Goal: Task Accomplishment & Management: Manage account settings

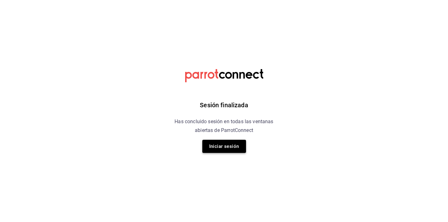
click at [239, 146] on button "Iniciar sesión" at bounding box center [224, 146] width 44 height 13
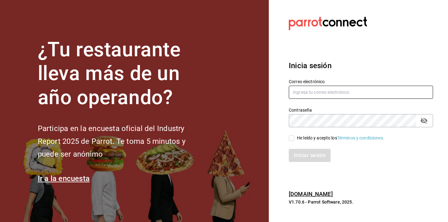
type input "[EMAIL_ADDRESS][DOMAIN_NAME]"
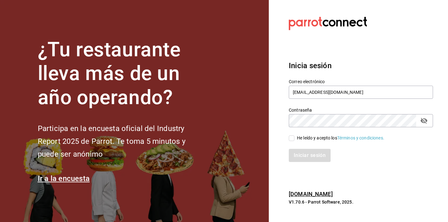
click at [301, 137] on div "He leído y acepto los Términos y condiciones." at bounding box center [340, 138] width 87 height 7
click at [294, 137] on input "He leído y acepto los Términos y condiciones." at bounding box center [292, 138] width 6 height 6
checkbox input "true"
click at [295, 156] on button "Iniciar sesión" at bounding box center [310, 155] width 42 height 13
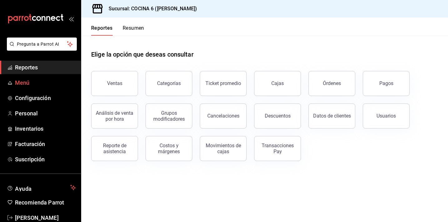
click at [31, 81] on span "Menú" at bounding box center [45, 82] width 61 height 8
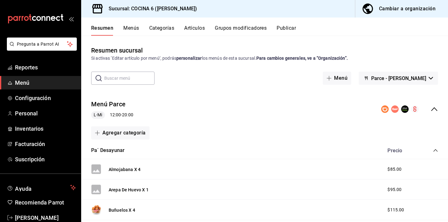
click at [424, 107] on div "collapse-menu-row" at bounding box center [409, 108] width 57 height 7
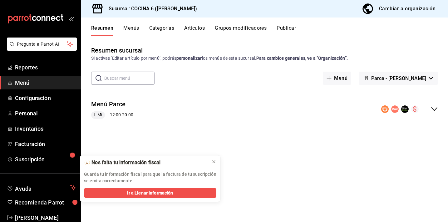
click at [137, 29] on button "Menús" at bounding box center [131, 30] width 16 height 11
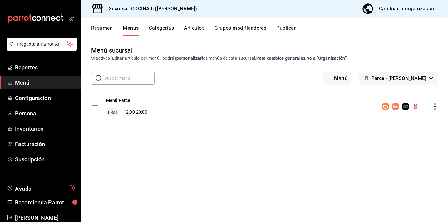
click at [434, 106] on icon "actions" at bounding box center [435, 106] width 6 height 6
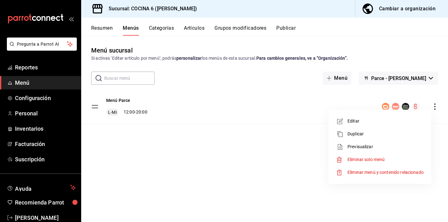
click at [360, 123] on span "Editar" at bounding box center [385, 121] width 76 height 7
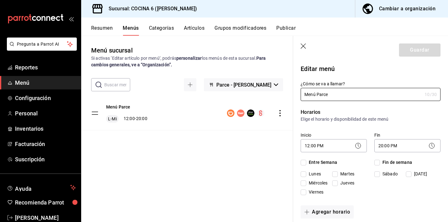
checkbox input "true"
drag, startPoint x: 312, startPoint y: 190, endPoint x: 338, endPoint y: 187, distance: 25.5
click at [312, 190] on span "Viernes" at bounding box center [314, 192] width 17 height 7
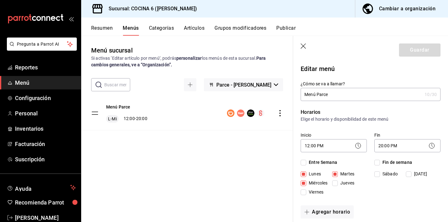
click at [306, 190] on input "Viernes" at bounding box center [304, 192] width 6 height 6
checkbox input "true"
click at [338, 185] on span "Jueves" at bounding box center [346, 183] width 17 height 7
click at [338, 185] on input "Jueves" at bounding box center [335, 183] width 6 height 6
checkbox input "true"
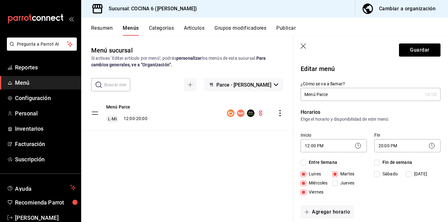
checkbox input "true"
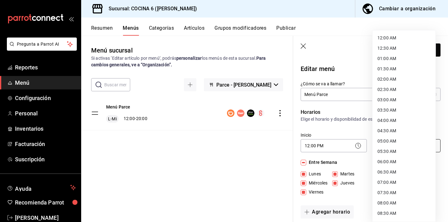
click at [381, 145] on body "Pregunta a Parrot AI Reportes Menú Configuración Personal Inventarios Facturaci…" at bounding box center [224, 111] width 448 height 222
click at [382, 112] on li "19:00 PM" at bounding box center [403, 111] width 63 height 10
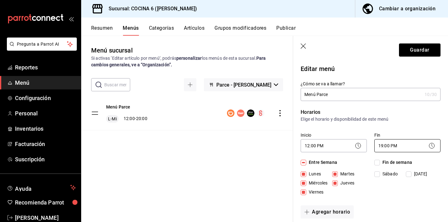
click at [390, 147] on body "Pregunta a Parrot AI Reportes Menú Configuración Personal Inventarios Facturaci…" at bounding box center [224, 111] width 448 height 222
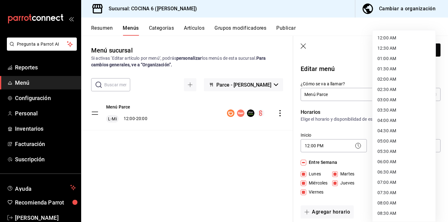
scroll to position [304, 0]
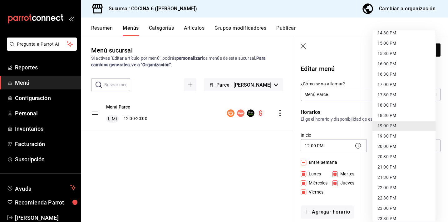
click at [386, 146] on li "20:00 PM" at bounding box center [403, 146] width 63 height 10
type input "20:00"
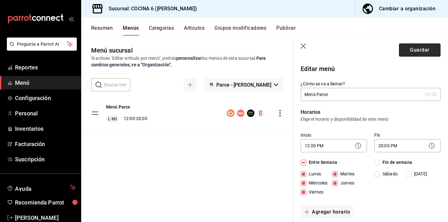
click at [404, 48] on button "Guardar" at bounding box center [420, 49] width 42 height 13
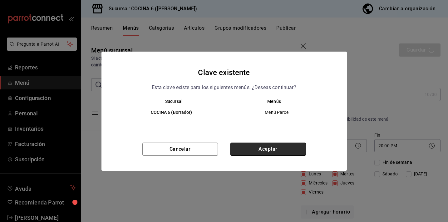
click at [278, 152] on button "Aceptar" at bounding box center [268, 148] width 76 height 13
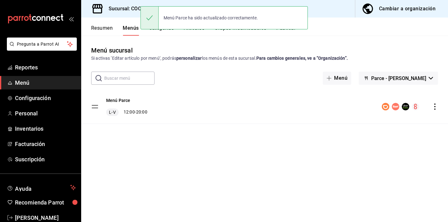
click at [387, 77] on span "Parce - [PERSON_NAME]" at bounding box center [398, 78] width 55 height 6
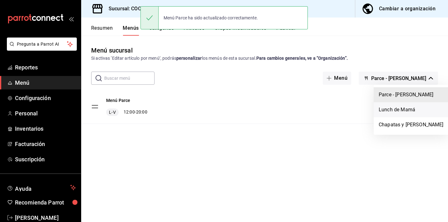
click at [375, 111] on li "Lunch de Mamá" at bounding box center [411, 109] width 75 height 15
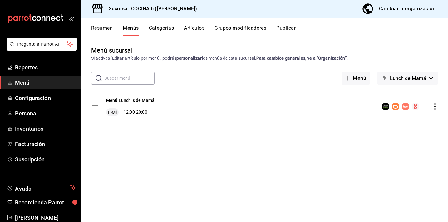
click at [436, 108] on icon "actions" at bounding box center [435, 106] width 6 height 6
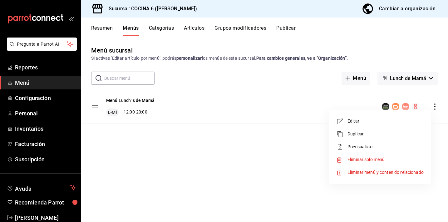
click at [360, 124] on span "Editar" at bounding box center [385, 121] width 76 height 7
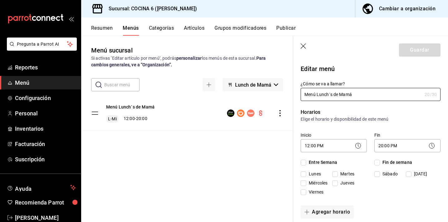
checkbox input "true"
click at [311, 195] on span "Viernes" at bounding box center [314, 192] width 17 height 7
click at [306, 195] on input "Viernes" at bounding box center [304, 192] width 6 height 6
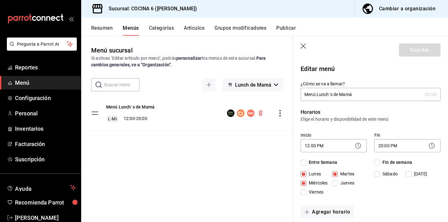
checkbox input "true"
click at [344, 184] on span "Jueves" at bounding box center [346, 183] width 17 height 7
click at [338, 184] on input "Jueves" at bounding box center [335, 183] width 6 height 6
checkbox input "true"
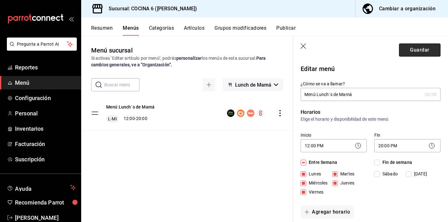
click at [412, 53] on button "Guardar" at bounding box center [420, 49] width 42 height 13
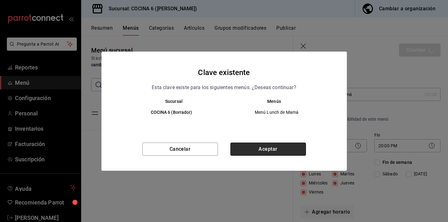
click at [299, 145] on button "Aceptar" at bounding box center [268, 148] width 76 height 13
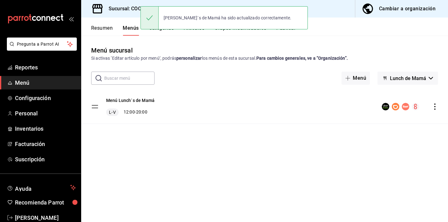
click at [401, 79] on span "Lunch de Mamá" at bounding box center [408, 78] width 36 height 6
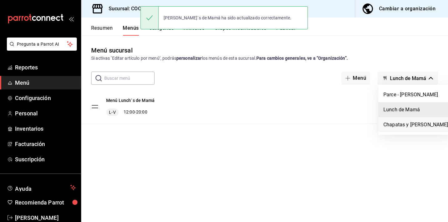
click at [385, 124] on li "Chapatas y [PERSON_NAME]" at bounding box center [415, 124] width 75 height 15
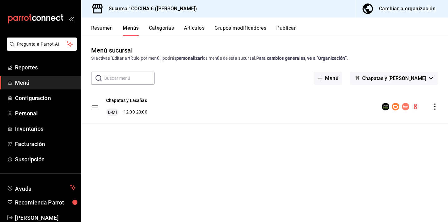
click at [434, 105] on icon "actions" at bounding box center [435, 106] width 6 height 6
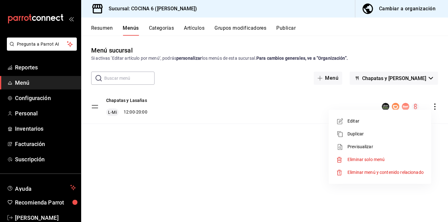
click at [361, 124] on li "Editar" at bounding box center [379, 121] width 97 height 13
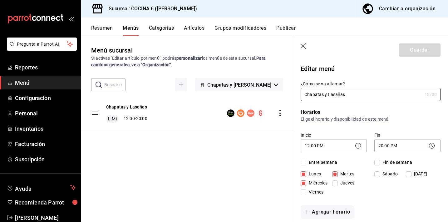
drag, startPoint x: 339, startPoint y: 186, endPoint x: 314, endPoint y: 189, distance: 25.2
click at [339, 185] on span "Jueves" at bounding box center [346, 183] width 17 height 7
click at [338, 185] on input "Jueves" at bounding box center [335, 183] width 6 height 6
checkbox input "true"
click at [312, 191] on span "Viernes" at bounding box center [314, 192] width 17 height 7
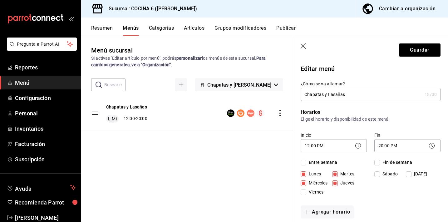
click at [306, 191] on input "Viernes" at bounding box center [304, 192] width 6 height 6
checkbox input "true"
click at [406, 56] on button "Guardar" at bounding box center [420, 49] width 42 height 13
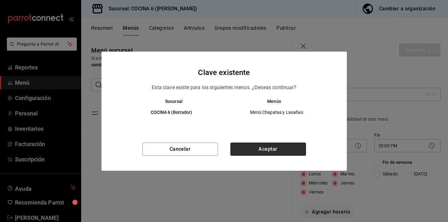
click at [283, 147] on button "Aceptar" at bounding box center [268, 148] width 76 height 13
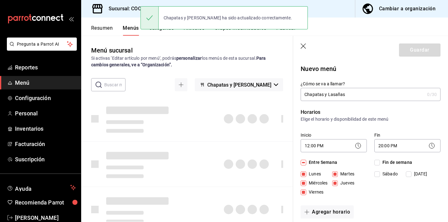
checkbox input "false"
type input "1758312327706"
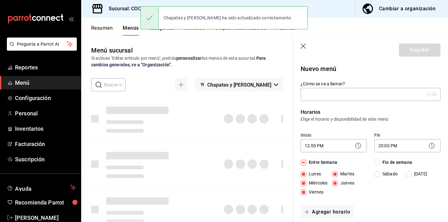
click at [283, 147] on div at bounding box center [187, 163] width 212 height 45
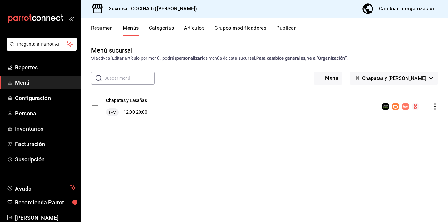
click at [398, 12] on div "Cambiar a organización" at bounding box center [407, 8] width 57 height 9
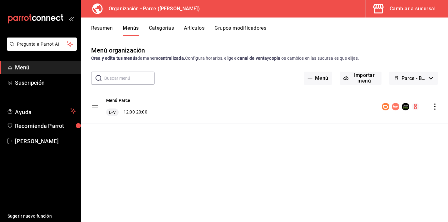
click at [395, 8] on div "Cambiar a sucursal" at bounding box center [413, 8] width 46 height 9
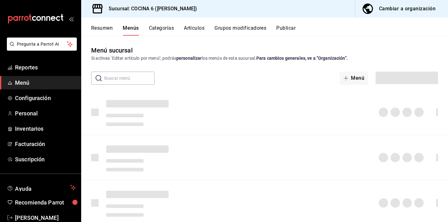
click at [281, 27] on button "Publicar" at bounding box center [285, 30] width 19 height 11
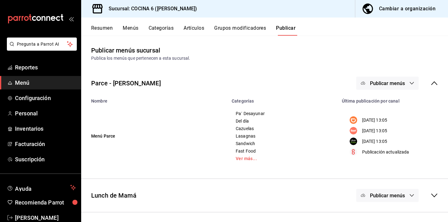
click at [391, 81] on span "Publicar menús" at bounding box center [387, 83] width 35 height 6
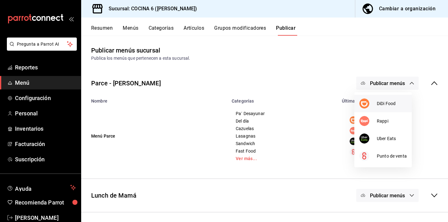
click at [377, 103] on span "DiDi Food" at bounding box center [392, 103] width 30 height 7
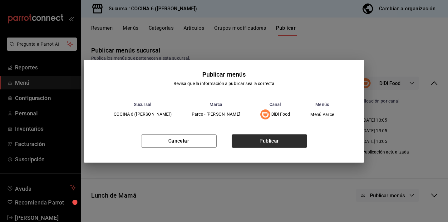
click at [294, 137] on button "Publicar" at bounding box center [270, 140] width 76 height 13
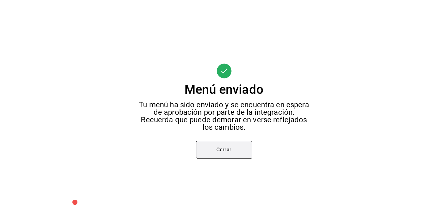
click at [230, 151] on button "Cerrar" at bounding box center [224, 149] width 56 height 17
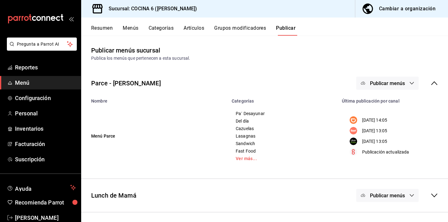
click at [370, 85] on span "Publicar menús" at bounding box center [387, 83] width 35 height 6
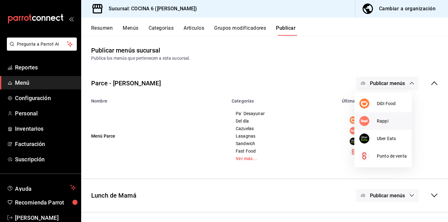
click at [362, 119] on img at bounding box center [364, 121] width 10 height 10
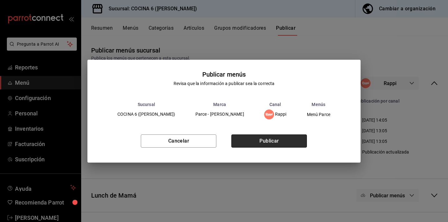
click at [275, 139] on button "Publicar" at bounding box center [269, 140] width 76 height 13
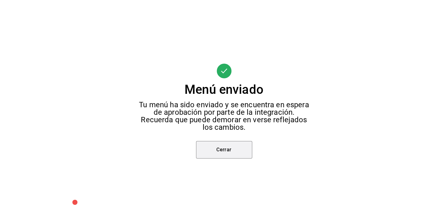
drag, startPoint x: 224, startPoint y: 146, endPoint x: 339, endPoint y: 91, distance: 127.8
click at [225, 147] on button "Cerrar" at bounding box center [224, 149] width 56 height 17
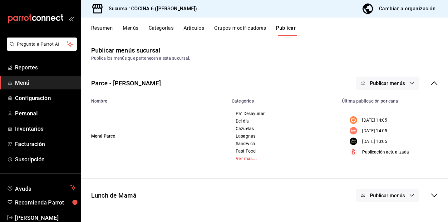
click at [367, 80] on button "Publicar menús" at bounding box center [387, 82] width 62 height 13
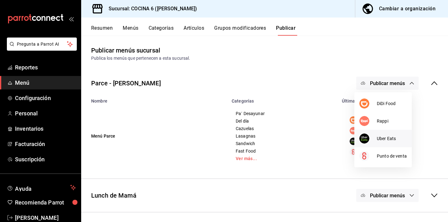
click at [364, 137] on img at bounding box center [364, 138] width 10 height 10
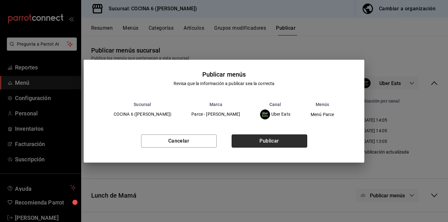
click at [284, 138] on button "Publicar" at bounding box center [270, 140] width 76 height 13
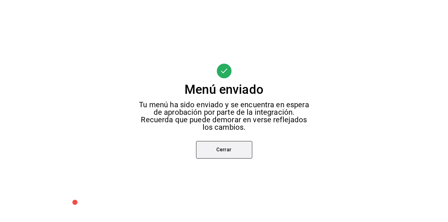
click at [242, 144] on button "Cerrar" at bounding box center [224, 149] width 56 height 17
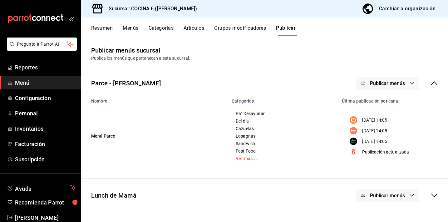
click at [394, 85] on span "Publicar menús" at bounding box center [387, 83] width 35 height 6
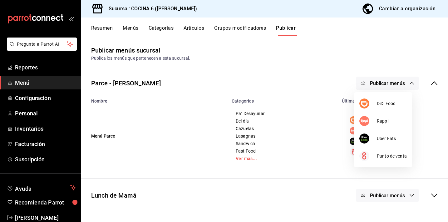
click at [434, 85] on div at bounding box center [224, 111] width 448 height 222
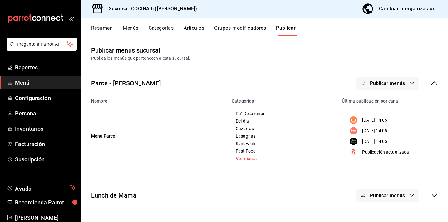
click at [431, 84] on icon at bounding box center [434, 83] width 6 height 4
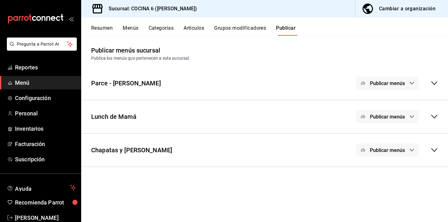
click at [400, 117] on span "Publicar menús" at bounding box center [387, 117] width 35 height 6
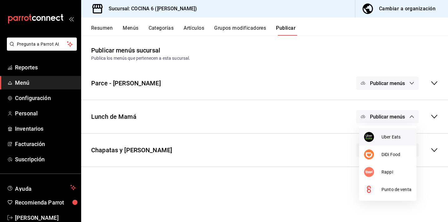
click at [371, 135] on img at bounding box center [369, 137] width 10 height 10
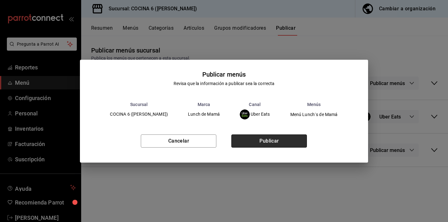
click at [288, 139] on button "Publicar" at bounding box center [269, 140] width 76 height 13
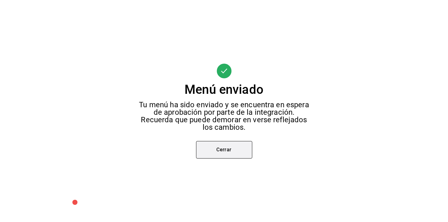
click at [242, 144] on button "Cerrar" at bounding box center [224, 149] width 56 height 17
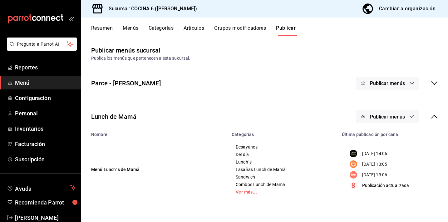
click at [379, 118] on span "Publicar menús" at bounding box center [387, 117] width 35 height 6
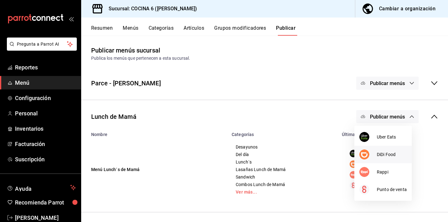
click at [370, 154] on div at bounding box center [367, 154] width 17 height 10
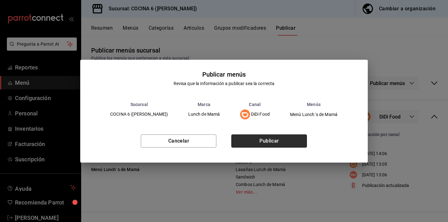
click at [290, 140] on button "Publicar" at bounding box center [269, 140] width 76 height 13
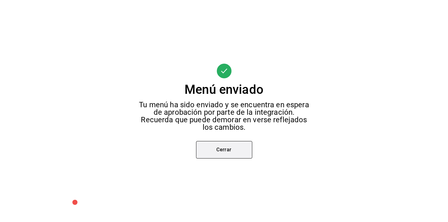
click at [246, 146] on button "Cerrar" at bounding box center [224, 149] width 56 height 17
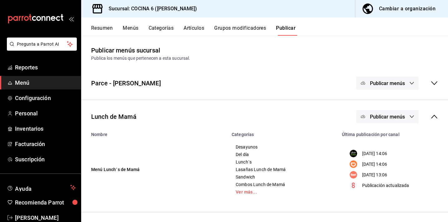
click at [383, 120] on button "Publicar menús" at bounding box center [387, 116] width 62 height 13
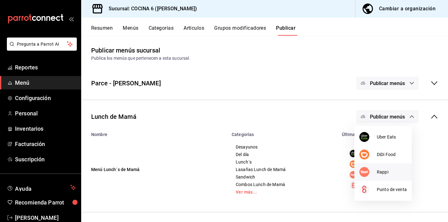
click at [371, 169] on div at bounding box center [367, 172] width 17 height 10
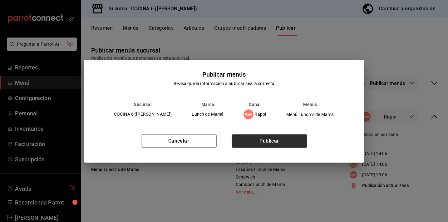
click at [287, 142] on button "Publicar" at bounding box center [270, 140] width 76 height 13
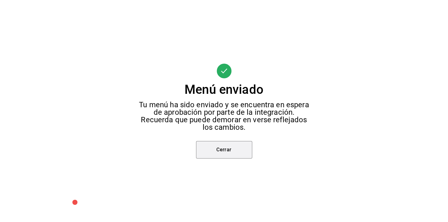
drag, startPoint x: 243, startPoint y: 145, endPoint x: 249, endPoint y: 143, distance: 7.1
click at [243, 145] on button "Cerrar" at bounding box center [224, 149] width 56 height 17
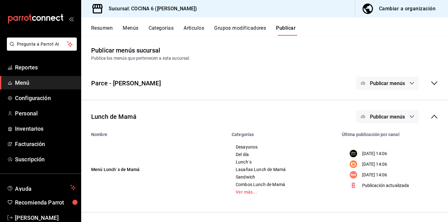
drag, startPoint x: 432, startPoint y: 116, endPoint x: 430, endPoint y: 121, distance: 5.5
click at [432, 116] on icon at bounding box center [433, 116] width 7 height 7
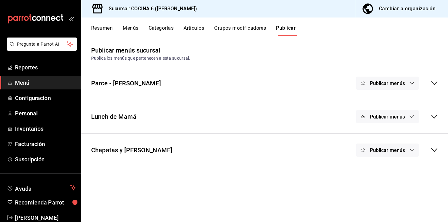
click at [405, 150] on span "Publicar menús" at bounding box center [387, 150] width 35 height 6
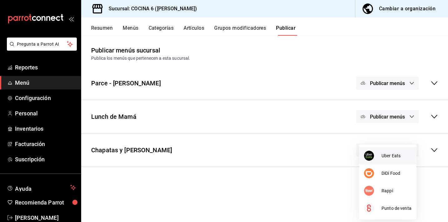
click at [370, 157] on img at bounding box center [369, 155] width 10 height 10
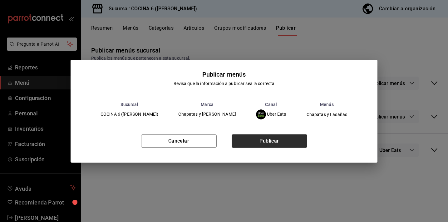
click at [284, 146] on button "Publicar" at bounding box center [270, 140] width 76 height 13
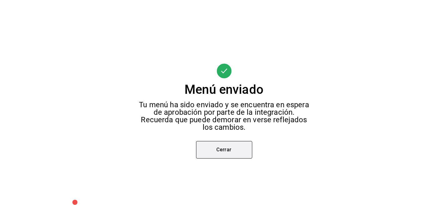
scroll to position [24, 0]
click at [245, 153] on button "Cerrar" at bounding box center [224, 149] width 56 height 17
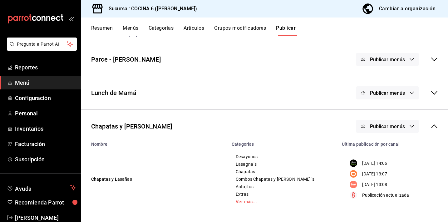
click at [378, 130] on button "Publicar menús" at bounding box center [387, 126] width 62 height 13
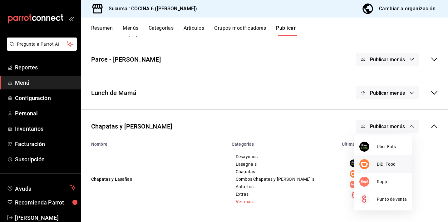
click at [374, 166] on div at bounding box center [367, 164] width 17 height 10
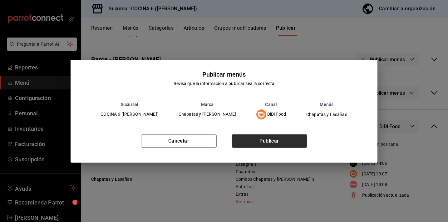
click at [276, 143] on button "Publicar" at bounding box center [270, 140] width 76 height 13
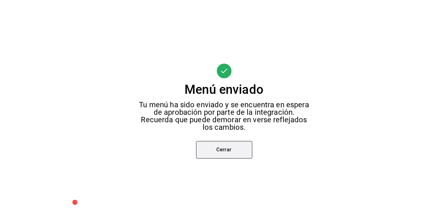
click at [221, 146] on button "Cerrar" at bounding box center [224, 149] width 56 height 17
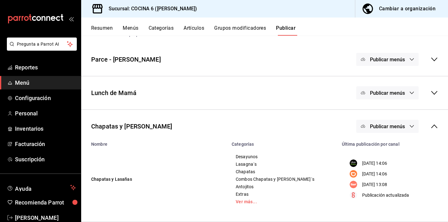
click at [381, 125] on span "Publicar menús" at bounding box center [387, 126] width 35 height 6
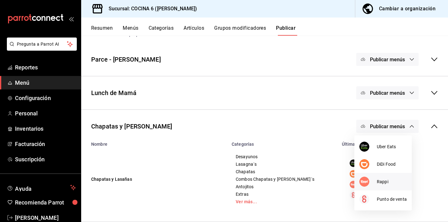
click at [369, 178] on div at bounding box center [367, 181] width 17 height 10
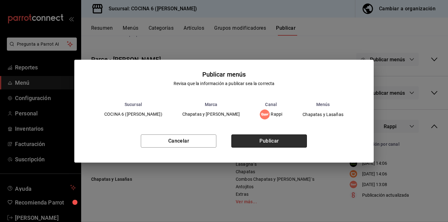
click at [276, 141] on button "Publicar" at bounding box center [269, 140] width 76 height 13
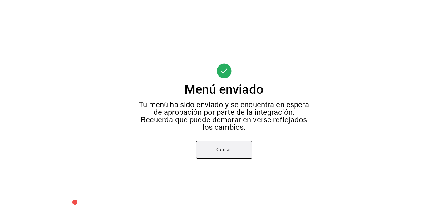
click at [219, 150] on button "Cerrar" at bounding box center [224, 149] width 56 height 17
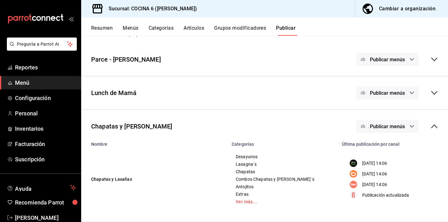
click at [430, 128] on icon at bounding box center [433, 125] width 7 height 7
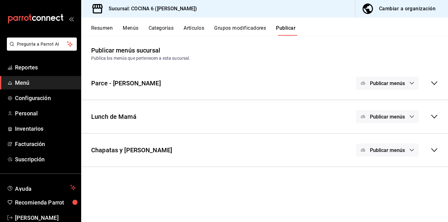
click at [133, 28] on button "Menús" at bounding box center [131, 30] width 16 height 11
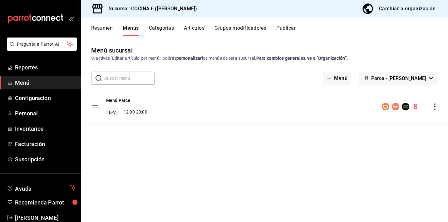
click at [238, 28] on button "Grupos modificadores" at bounding box center [240, 30] width 52 height 11
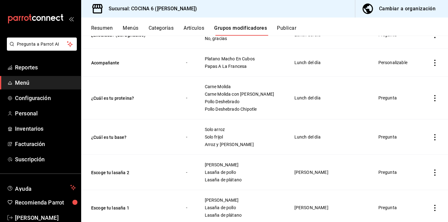
scroll to position [85, 0]
click at [432, 136] on icon "actions" at bounding box center [435, 137] width 6 height 6
click at [409, 149] on span "Editar" at bounding box center [411, 151] width 16 height 7
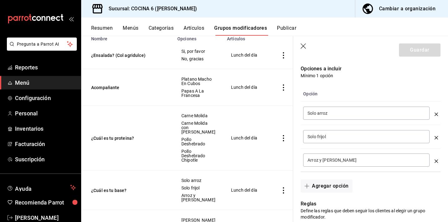
scroll to position [166, 0]
click at [341, 184] on button "Agregar opción" at bounding box center [327, 185] width 52 height 13
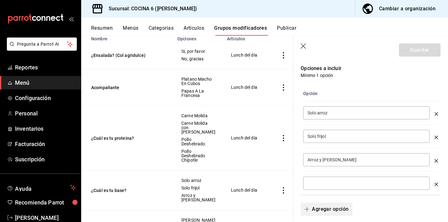
click at [329, 206] on button "Agregar opción" at bounding box center [327, 208] width 52 height 13
drag, startPoint x: 330, startPoint y: 160, endPoint x: 306, endPoint y: 163, distance: 24.2
click at [305, 161] on div "Arroz y [PERSON_NAME] ​" at bounding box center [366, 159] width 126 height 13
type input "Solo lenteja"
click at [320, 177] on div "​" at bounding box center [366, 182] width 126 height 13
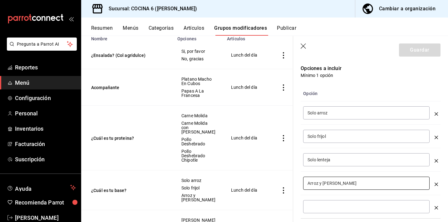
type input "Arroz y [PERSON_NAME]"
click at [358, 207] on input "optionsTable" at bounding box center [366, 206] width 118 height 6
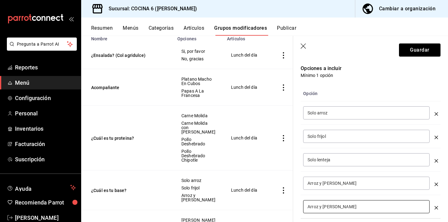
scroll to position [177, 0]
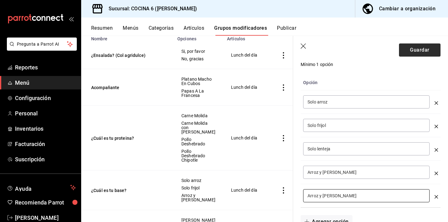
type input "Arroz y [PERSON_NAME]"
click at [413, 51] on button "Guardar" at bounding box center [420, 49] width 42 height 13
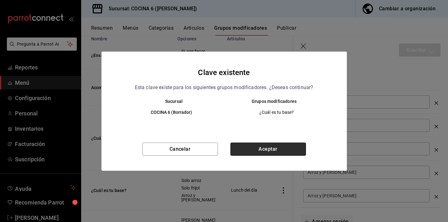
click at [244, 146] on button "Aceptar" at bounding box center [268, 148] width 76 height 13
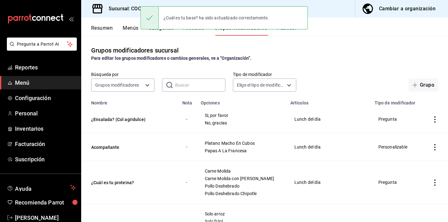
click at [127, 27] on button "Menús" at bounding box center [131, 30] width 16 height 11
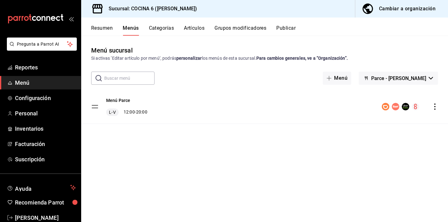
click at [189, 28] on button "Artículos" at bounding box center [194, 30] width 21 height 11
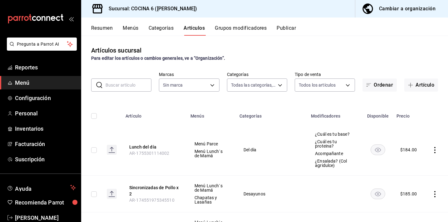
type input "a5ae18a4-c72a-45e7-8016-884b8a2cfc1a,bb23d86e-1caf-4593-8136-593bd50a9da6,0feae…"
type input "8f05bb87-825a-45c0-8000-d6bbde2d6b99,ca78d593-f15a-40d6-b9b1-a8305c6cf216,85988…"
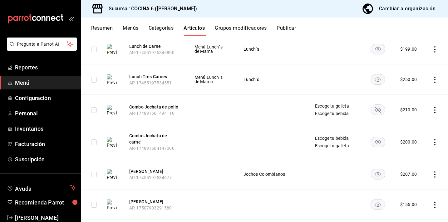
scroll to position [413, 0]
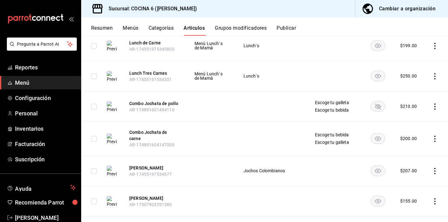
click at [95, 136] on input "checkbox" at bounding box center [94, 139] width 6 height 6
checkbox input "true"
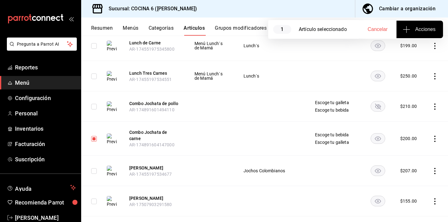
click at [94, 104] on input "checkbox" at bounding box center [94, 107] width 6 height 6
checkbox input "true"
click at [410, 31] on icon "button" at bounding box center [406, 29] width 7 height 7
click at [429, 103] on div at bounding box center [224, 111] width 448 height 222
click at [434, 103] on icon "actions" at bounding box center [434, 106] width 1 height 6
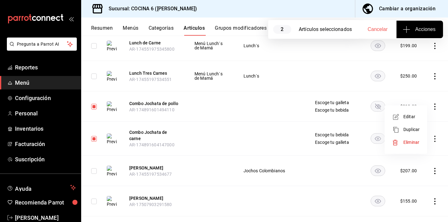
click at [401, 139] on div at bounding box center [397, 142] width 11 height 6
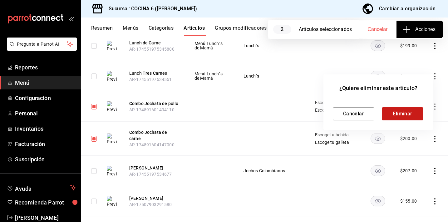
click at [399, 111] on button "Eliminar" at bounding box center [403, 113] width 42 height 13
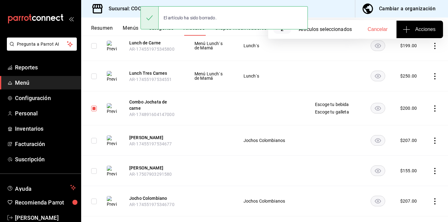
click at [432, 105] on icon "actions" at bounding box center [435, 108] width 6 height 6
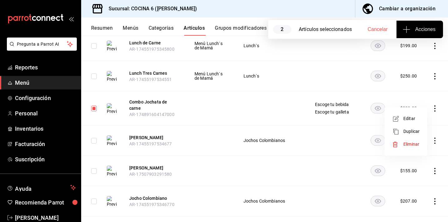
click at [408, 142] on span "Eliminar" at bounding box center [411, 143] width 16 height 5
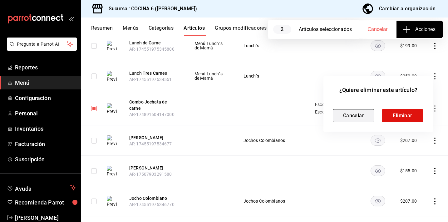
click at [350, 117] on button "Cancelar" at bounding box center [354, 115] width 42 height 13
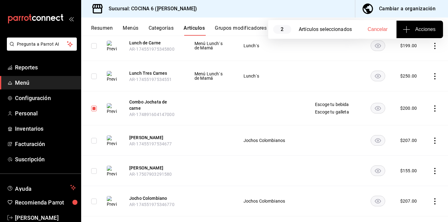
click at [398, 8] on div "Cambiar a organización" at bounding box center [407, 8] width 57 height 9
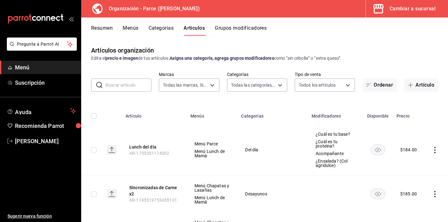
type input "0a3127fc-1276-4737-ab8d-e4e994693669,1a53e0b4-2e39-46a9-84cf-7f6a69f9f111,3aa0a…"
type input "f7ed7189-5a40-43ee-a457-f92610366da6,2285e016-917c-4b8c-9c89-1b3ddc3e069e,b75c8…"
click at [226, 30] on button "Grupos modificadores" at bounding box center [241, 30] width 52 height 11
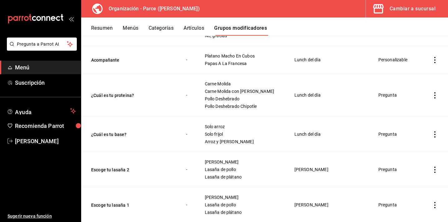
scroll to position [87, 0]
click at [432, 134] on icon "actions" at bounding box center [435, 134] width 6 height 6
click at [404, 147] on span "Editar" at bounding box center [411, 148] width 16 height 7
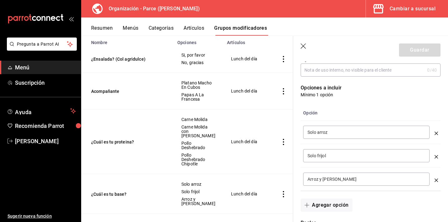
scroll to position [147, 0]
drag, startPoint x: 333, startPoint y: 133, endPoint x: 298, endPoint y: 126, distance: 36.6
click at [298, 126] on div "Opción Solo arroz ​ Solo frijol ​ Arroz y Frijol ​" at bounding box center [366, 143] width 147 height 93
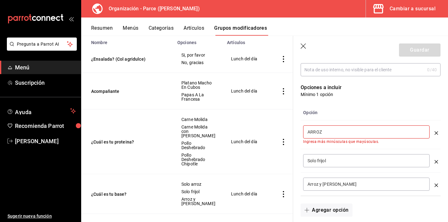
type input "ARROZ"
drag, startPoint x: 331, startPoint y: 160, endPoint x: 295, endPoint y: 160, distance: 35.6
click at [295, 160] on div "Opción ARROZ ​ Ingresa más minúsculas que mayúsculas. Solo frijol ​ [PERSON_NAM…" at bounding box center [366, 146] width 147 height 98
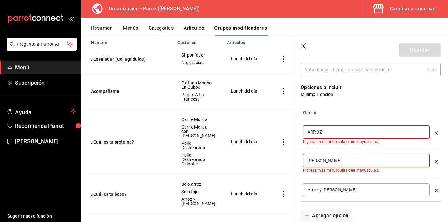
type input "[PERSON_NAME]"
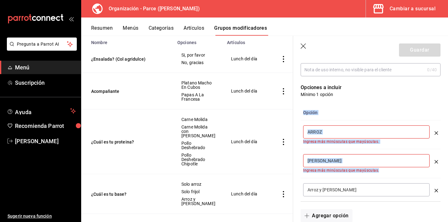
drag, startPoint x: 342, startPoint y: 193, endPoint x: 299, endPoint y: 185, distance: 43.5
click at [299, 185] on div "Opción ARROZ ​ Ingresa más minúsculas que mayúsculas. FRIJOL [PERSON_NAME] ​ In…" at bounding box center [366, 149] width 147 height 104
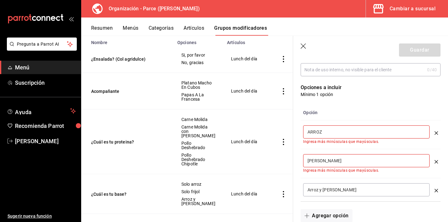
click at [339, 190] on input "Arroz y [PERSON_NAME]" at bounding box center [366, 189] width 118 height 6
drag, startPoint x: 320, startPoint y: 189, endPoint x: 304, endPoint y: 188, distance: 16.3
click at [304, 188] on div "Arroz y [PERSON_NAME] ​" at bounding box center [366, 189] width 126 height 13
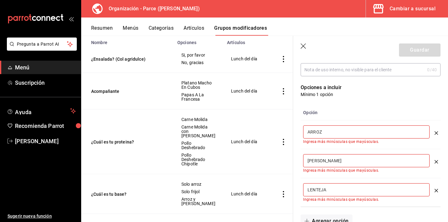
click at [335, 162] on input "[PERSON_NAME]" at bounding box center [366, 160] width 118 height 6
click at [334, 191] on input "LENTEJA" at bounding box center [366, 189] width 118 height 6
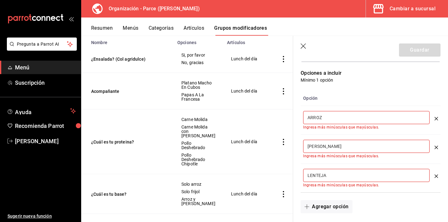
scroll to position [178, 0]
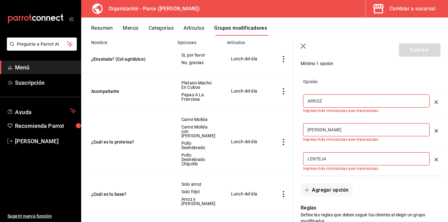
click at [307, 159] on input "LENTEJA" at bounding box center [366, 158] width 118 height 6
click at [353, 160] on input "GUISADO DE LENTEJA" at bounding box center [366, 158] width 118 height 6
drag, startPoint x: 356, startPoint y: 155, endPoint x: 280, endPoint y: 156, distance: 75.2
click at [280, 156] on main "Grupos modificadores organización Crea y asigna modificadores a tus artículos. …" at bounding box center [264, 129] width 367 height 186
drag, startPoint x: 371, startPoint y: 154, endPoint x: 303, endPoint y: 158, distance: 67.6
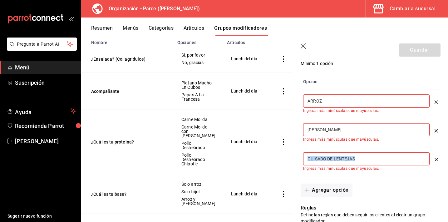
click at [303, 158] on div "GUISADO DE LENTEJAS ​" at bounding box center [366, 158] width 126 height 13
drag, startPoint x: 361, startPoint y: 160, endPoint x: 307, endPoint y: 152, distance: 54.9
click at [307, 152] on div "GUISADO DE LENTEJAS ​" at bounding box center [366, 158] width 126 height 13
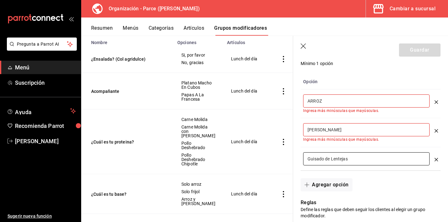
type input "Guisado de Lentejas"
drag, startPoint x: 339, startPoint y: 127, endPoint x: 312, endPoint y: 128, distance: 27.2
click at [312, 128] on input "[PERSON_NAME]" at bounding box center [366, 129] width 118 height 6
drag, startPoint x: 342, startPoint y: 130, endPoint x: 306, endPoint y: 127, distance: 36.0
click at [306, 127] on div "[PERSON_NAME] ​" at bounding box center [366, 129] width 126 height 13
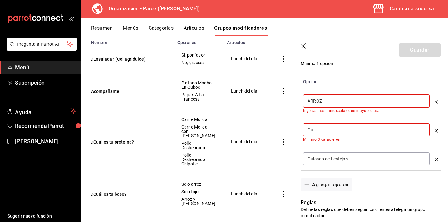
type input "G"
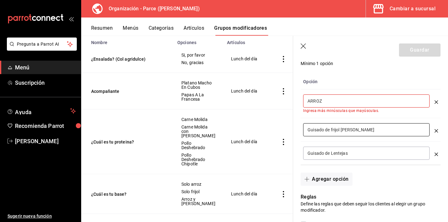
type input "Guisado de frijol [PERSON_NAME]"
drag, startPoint x: 330, startPoint y: 101, endPoint x: 307, endPoint y: 101, distance: 23.1
click at [307, 101] on input "ARROZ" at bounding box center [366, 101] width 118 height 6
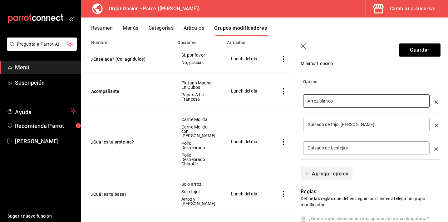
type input "Arroz blanco"
click at [330, 172] on button "Agregar opción" at bounding box center [327, 173] width 52 height 13
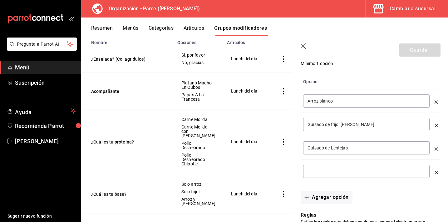
click at [331, 172] on input "optionsTable" at bounding box center [366, 171] width 118 height 6
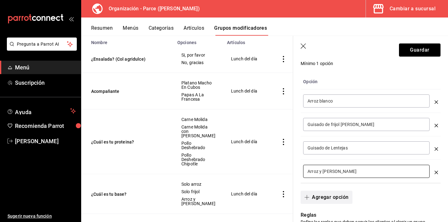
type input "Arroz y [PERSON_NAME]"
click at [332, 193] on button "Agregar opción" at bounding box center [327, 196] width 52 height 13
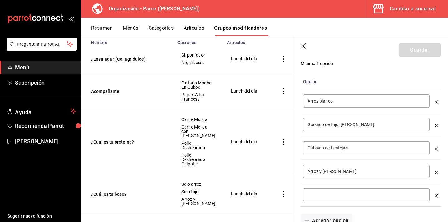
click at [331, 192] on input "optionsTable" at bounding box center [366, 194] width 118 height 6
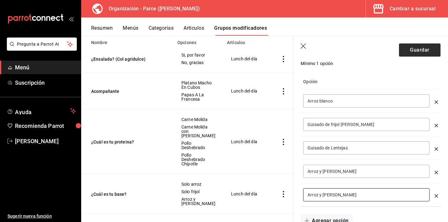
type input "Arroz y [PERSON_NAME]"
click at [410, 53] on button "Guardar" at bounding box center [420, 49] width 42 height 13
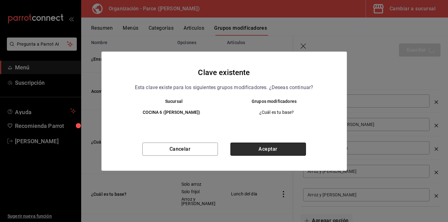
click at [286, 147] on button "Aceptar" at bounding box center [268, 148] width 76 height 13
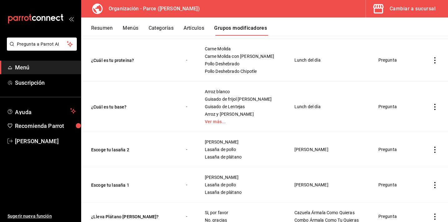
scroll to position [9, 0]
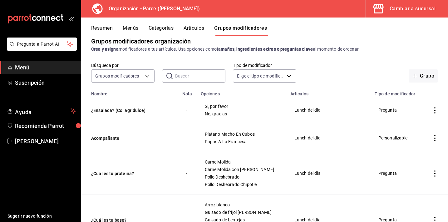
click at [187, 26] on button "Artículos" at bounding box center [194, 30] width 21 height 11
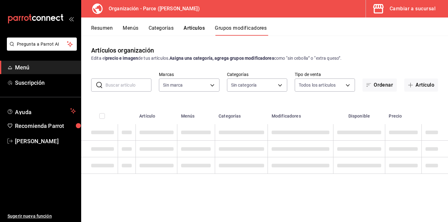
type input "0a3127fc-1276-4737-ab8d-e4e994693669,1a53e0b4-2e39-46a9-84cf-7f6a69f9f111,3aa0a…"
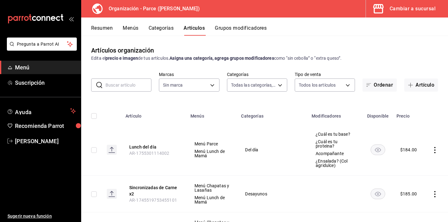
type input "f7ed7189-5a40-43ee-a457-f92610366da6,2285e016-917c-4b8c-9c89-1b3ddc3e069e,b75c8…"
type input "0a3127fc-1276-4737-ab8d-e4e994693669,1a53e0b4-2e39-46a9-84cf-7f6a69f9f111,3aa0a…"
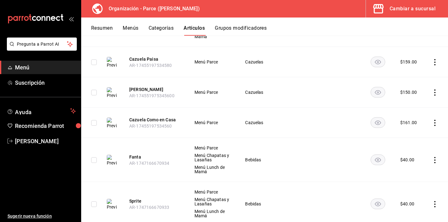
scroll to position [1225, 0]
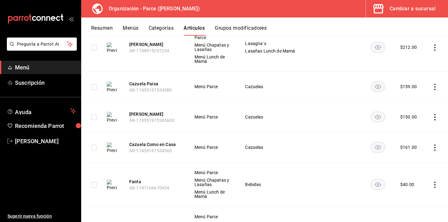
click at [432, 84] on icon "actions" at bounding box center [435, 87] width 6 height 6
click at [442, 72] on div at bounding box center [224, 111] width 448 height 222
click at [127, 26] on button "Menús" at bounding box center [131, 30] width 16 height 11
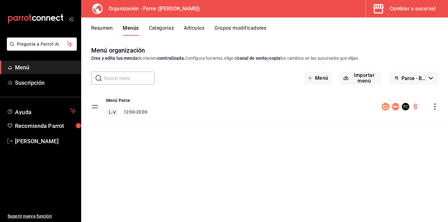
click at [186, 30] on button "Artículos" at bounding box center [194, 30] width 21 height 11
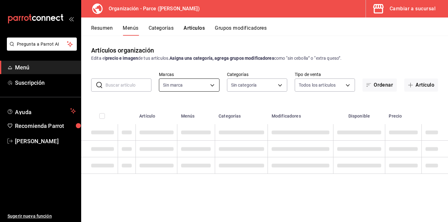
click at [199, 83] on body "Pregunta a Parrot AI Menú Suscripción Ayuda Recomienda Parrot [PERSON_NAME] Sug…" at bounding box center [224, 111] width 448 height 222
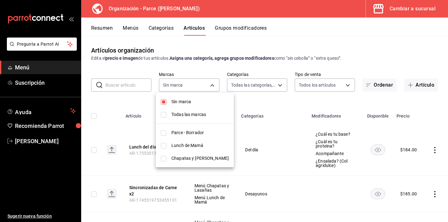
type input "f7ed7189-5a40-43ee-a457-f92610366da6,2285e016-917c-4b8c-9c89-1b3ddc3e069e,b75c8…"
checkbox input "false"
click at [166, 102] on li "Sin marca" at bounding box center [195, 101] width 78 height 13
type input "0a3127fc-1276-4737-ab8d-e4e994693669,1a53e0b4-2e39-46a9-84cf-7f6a69f9f111,3aa0a…"
checkbox input "false"
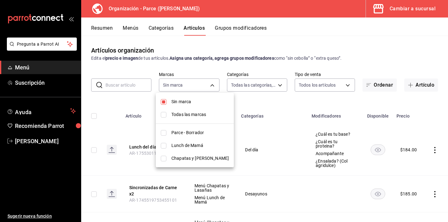
checkbox input "true"
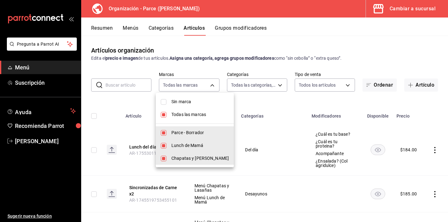
click at [164, 113] on input "checkbox" at bounding box center [164, 115] width 6 height 6
checkbox input "false"
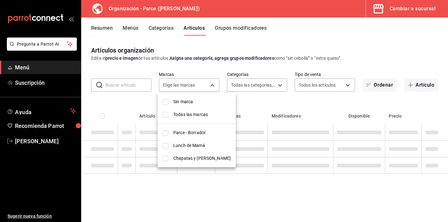
checkbox input "false"
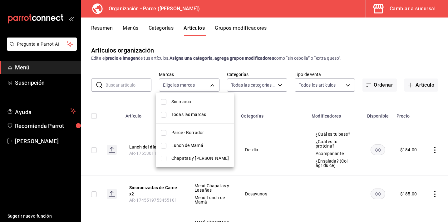
click at [164, 133] on input "checkbox" at bounding box center [164, 133] width 6 height 6
checkbox input "true"
type input "0a3127fc-1276-4737-ab8d-e4e994693669"
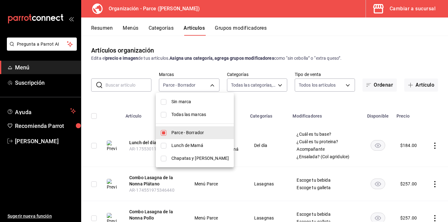
click at [140, 100] on div at bounding box center [224, 111] width 448 height 222
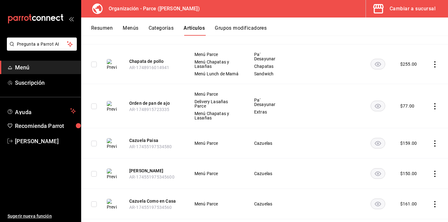
scroll to position [327, 0]
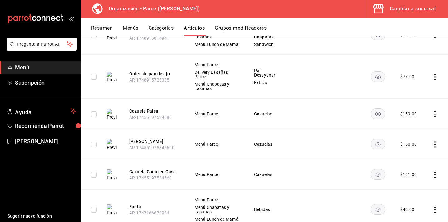
click at [432, 114] on icon "actions" at bounding box center [435, 114] width 6 height 6
click at [410, 127] on span "Editar" at bounding box center [411, 128] width 16 height 7
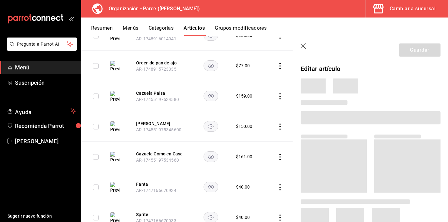
scroll to position [301, 0]
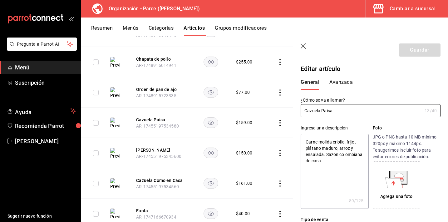
type textarea "x"
type input "$159.00"
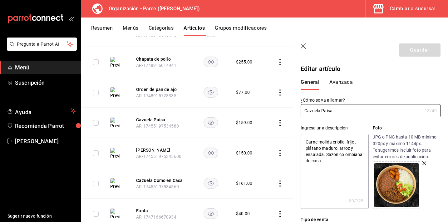
scroll to position [127, 0]
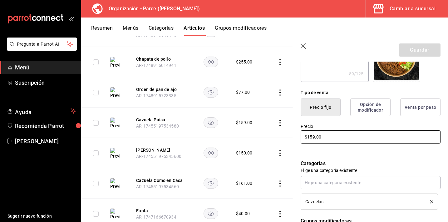
drag, startPoint x: 314, startPoint y: 137, endPoint x: 307, endPoint y: 137, distance: 6.9
click at [307, 137] on input "$159.00" at bounding box center [371, 136] width 140 height 13
type textarea "x"
type input "$2.00"
type textarea "x"
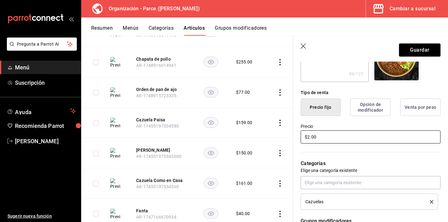
type input "$22.00"
type textarea "x"
type input "$227.00"
click at [424, 51] on button "Guardar" at bounding box center [420, 49] width 42 height 13
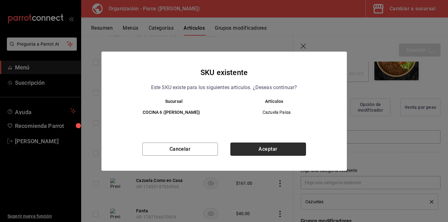
click at [275, 144] on button "Aceptar" at bounding box center [268, 148] width 76 height 13
type textarea "x"
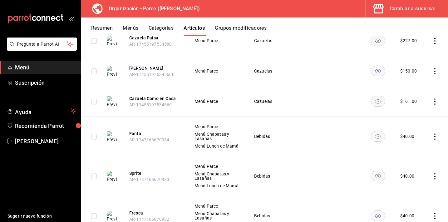
scroll to position [397, 0]
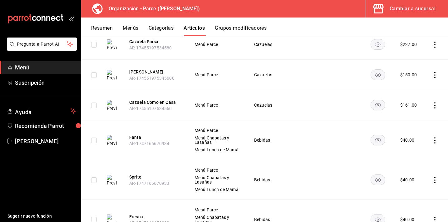
click at [432, 74] on icon "actions" at bounding box center [435, 75] width 6 height 6
click at [412, 88] on span "Editar" at bounding box center [411, 89] width 16 height 7
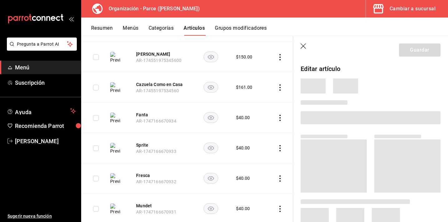
scroll to position [352, 0]
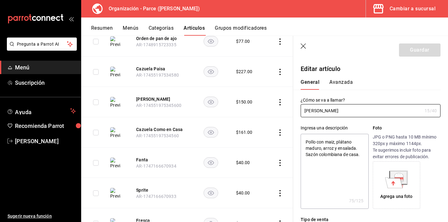
type textarea "x"
type input "$150.00"
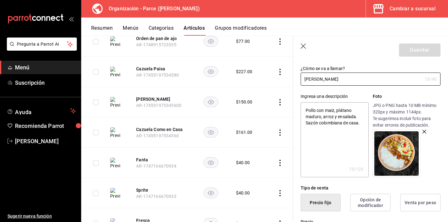
scroll to position [100, 0]
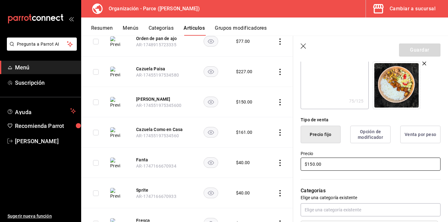
drag, startPoint x: 315, startPoint y: 163, endPoint x: 307, endPoint y: 164, distance: 7.5
click at [307, 164] on input "$150.00" at bounding box center [371, 163] width 140 height 13
type textarea "x"
type input "$2.00"
type textarea "x"
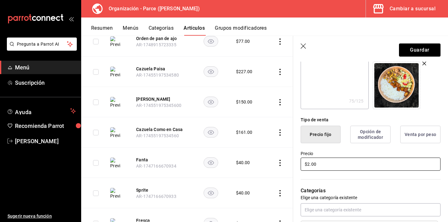
type input "$21.00"
type textarea "x"
type input "$214.00"
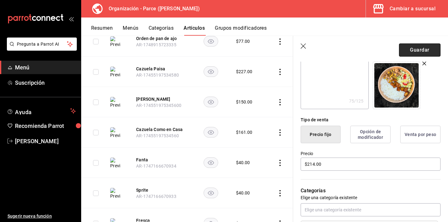
drag, startPoint x: 419, startPoint y: 51, endPoint x: 401, endPoint y: 61, distance: 20.4
click at [419, 51] on button "Guardar" at bounding box center [420, 49] width 42 height 13
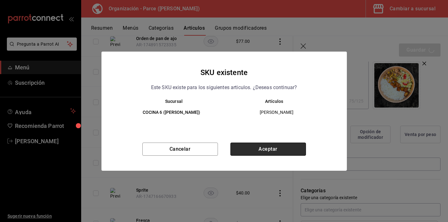
click at [267, 146] on button "Aceptar" at bounding box center [268, 148] width 76 height 13
type textarea "x"
type input "AR-1758313308626"
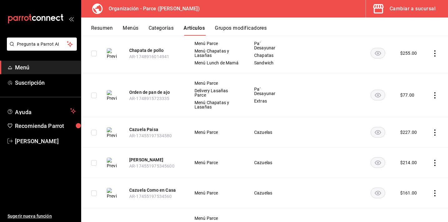
scroll to position [343, 0]
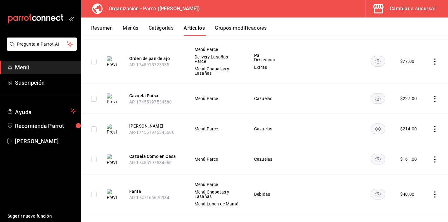
click at [432, 157] on icon "actions" at bounding box center [435, 159] width 6 height 6
click at [405, 172] on span "Editar" at bounding box center [411, 173] width 16 height 7
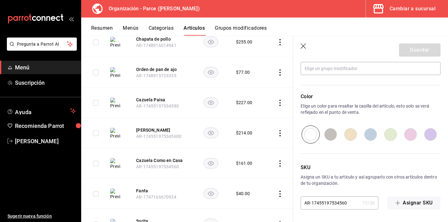
scroll to position [91, 0]
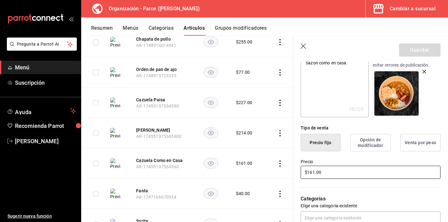
drag, startPoint x: 314, startPoint y: 171, endPoint x: 308, endPoint y: 172, distance: 6.3
click at [308, 172] on input "$161.00" at bounding box center [371, 171] width 140 height 13
type textarea "x"
type input "$2.00"
type textarea "x"
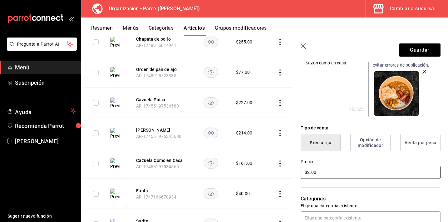
type input "$23.00"
type textarea "x"
type input "$230.00"
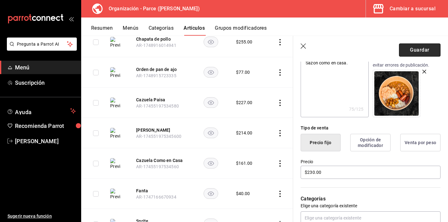
click at [413, 47] on button "Guardar" at bounding box center [420, 49] width 42 height 13
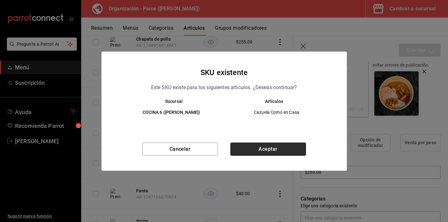
click at [257, 144] on button "Aceptar" at bounding box center [268, 148] width 76 height 13
type textarea "x"
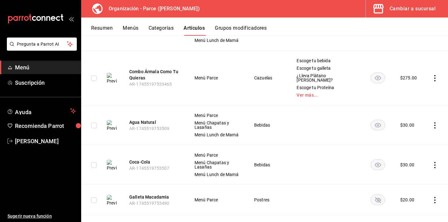
scroll to position [663, 0]
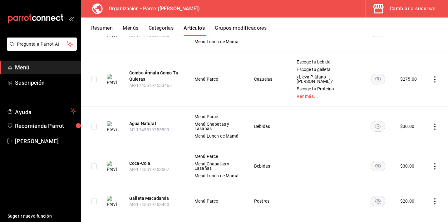
click at [432, 80] on icon "actions" at bounding box center [435, 79] width 6 height 6
click at [411, 94] on span "Editar" at bounding box center [411, 94] width 16 height 7
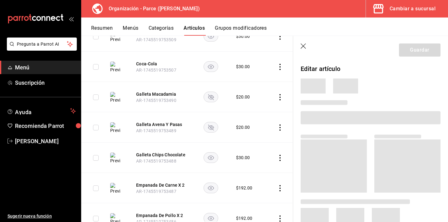
scroll to position [581, 0]
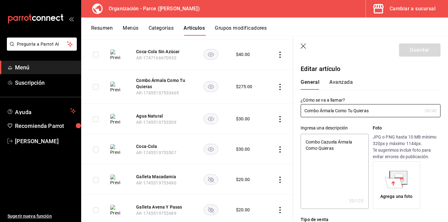
type textarea "x"
type input "$275.00"
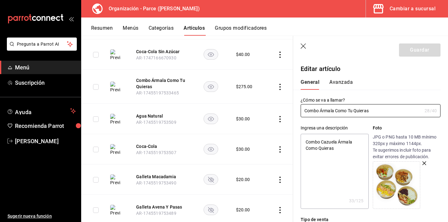
drag, startPoint x: 375, startPoint y: 112, endPoint x: 270, endPoint y: 105, distance: 105.5
click at [270, 105] on main "Artículos organización Edita el precio e imagen de tus artículos. Asigna una ca…" at bounding box center [264, 129] width 367 height 186
type input "C"
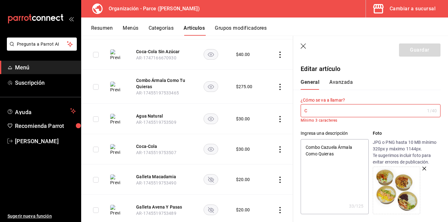
type textarea "x"
type input "Ca"
type textarea "x"
type input "Cazu"
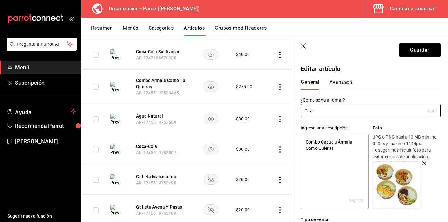
type textarea "x"
type input "Cazuela"
type textarea "x"
type input "Cazuela al"
type textarea "x"
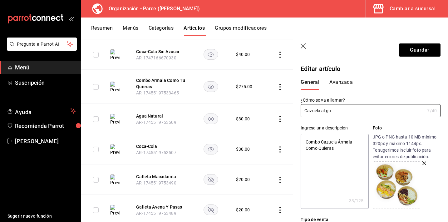
type input "Cazuela al [PERSON_NAME]"
type textarea "x"
type input "Cazuela al gusto"
type textarea "x"
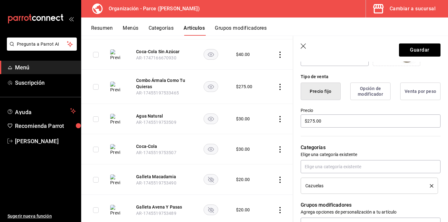
scroll to position [142, 0]
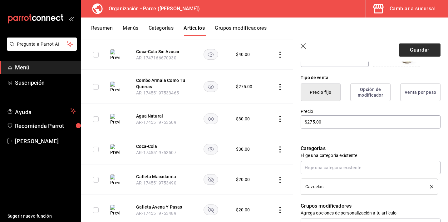
type input "Cazuela al gusto"
click at [428, 48] on button "Guardar" at bounding box center [420, 49] width 42 height 13
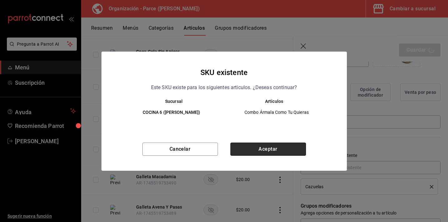
click at [283, 149] on button "Aceptar" at bounding box center [268, 148] width 76 height 13
type textarea "x"
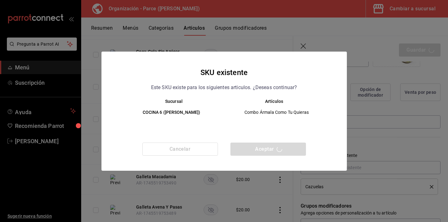
type textarea "x"
type input "AR-1758313381204"
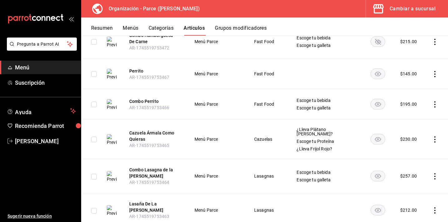
scroll to position [1324, 0]
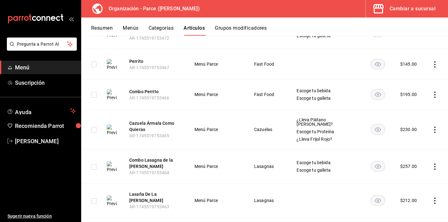
click at [432, 126] on icon "actions" at bounding box center [435, 129] width 6 height 6
click at [405, 135] on span "Editar" at bounding box center [411, 136] width 16 height 7
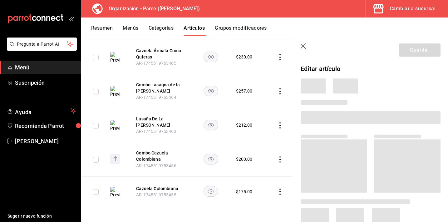
scroll to position [1161, 0]
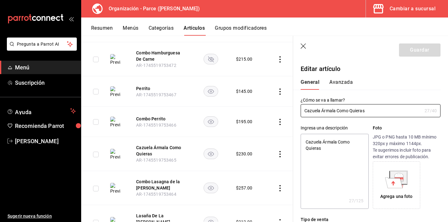
type textarea "x"
type input "$230.00"
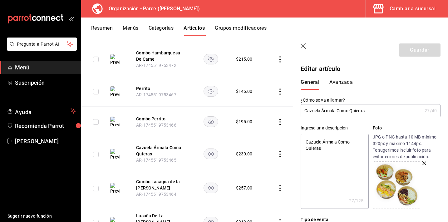
drag, startPoint x: 371, startPoint y: 111, endPoint x: 322, endPoint y: 110, distance: 48.7
click at [322, 110] on input "Cazuela Ármala Como Quieras" at bounding box center [361, 110] width 121 height 12
type input "Cazuela AL"
type textarea "x"
type input "Cazuela A"
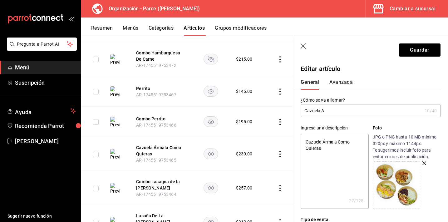
type textarea "x"
type input "Cazuela"
type textarea "x"
type input "Cazuela al"
type textarea "x"
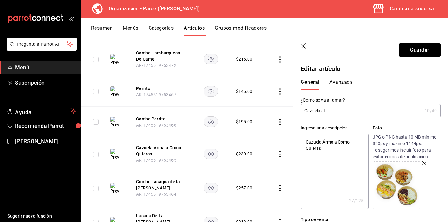
type input "Cazuela al"
type textarea "x"
type input "Cazuela al g"
type textarea "x"
type input "Cazuela al [PERSON_NAME]"
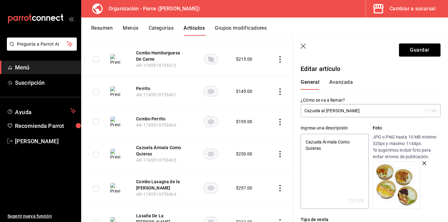
type textarea "x"
type input "Cazuela al gusto"
type textarea "x"
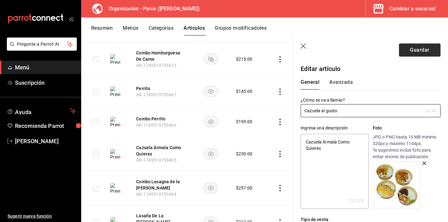
type input "Cazuela al gusto"
click at [409, 49] on button "Guardar" at bounding box center [420, 49] width 42 height 13
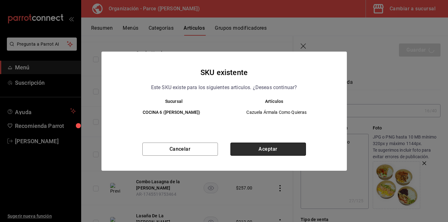
click at [261, 149] on button "Aceptar" at bounding box center [268, 148] width 76 height 13
type textarea "x"
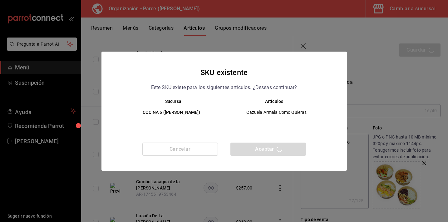
type textarea "x"
type input "AR-1758313414348"
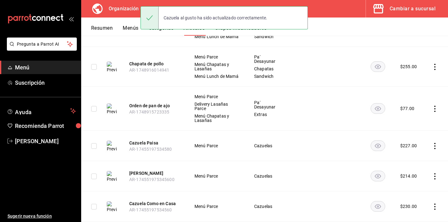
scroll to position [365, 0]
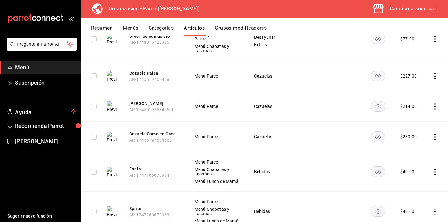
click at [432, 76] on icon "actions" at bounding box center [435, 76] width 6 height 6
click at [402, 103] on div at bounding box center [397, 103] width 11 height 7
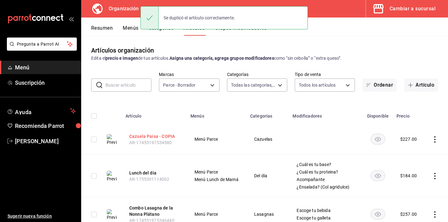
click at [146, 138] on button "Cazuela Paisa - COPIA" at bounding box center [154, 136] width 50 height 6
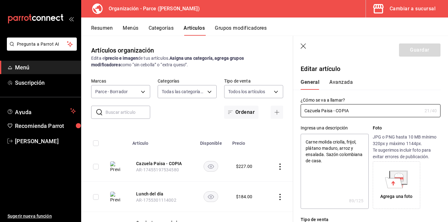
type textarea "x"
type input "$227.00"
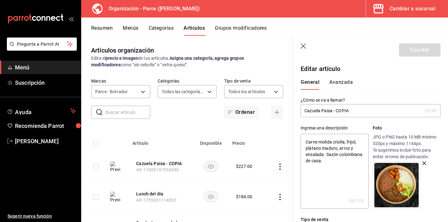
drag, startPoint x: 349, startPoint y: 110, endPoint x: 322, endPoint y: 110, distance: 26.5
click at [322, 110] on input "Cazuela Paisa - COPIA" at bounding box center [361, 110] width 121 height 12
type input "Cazuela de"
type textarea "x"
type input "Cazuela de l"
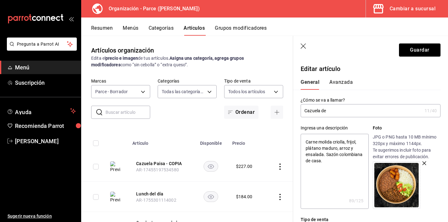
type textarea "x"
type input "Cazuela de le"
type textarea "x"
type input "Cazuela de len"
type textarea "x"
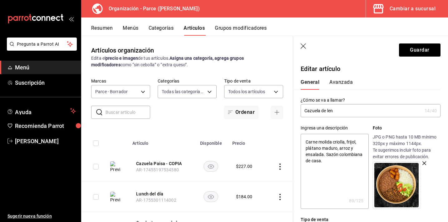
type input "Cazuela de lent"
type textarea "x"
type input "Cazuela de lente"
type textarea "x"
type input "Cazuela de lentej"
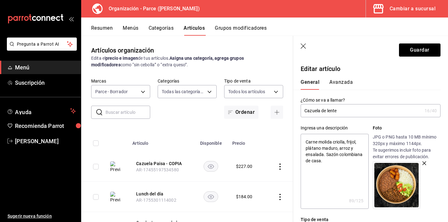
type textarea "x"
type input "Cazuela de lentejas"
type textarea "x"
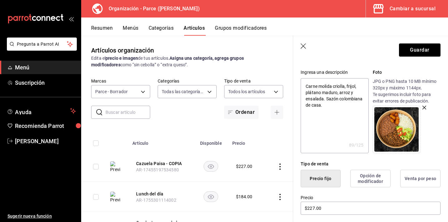
scroll to position [63, 0]
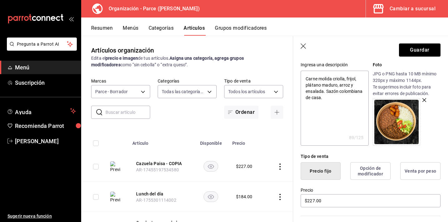
type input "Cazuela de lentejas"
type textarea "x"
drag, startPoint x: 357, startPoint y: 77, endPoint x: 347, endPoint y: 77, distance: 9.1
click at [347, 77] on textarea "Carne molida criolla, frijol, plátano maduro, arroz y ensalada. Sazón colombian…" at bounding box center [335, 108] width 68 height 75
type textarea "Carne molida criolla, g, plátano maduro, arroz y ensalada. Sazón colombiana de …"
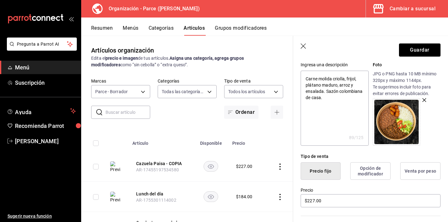
type textarea "x"
type textarea "Carne molida criolla, guisado, plátano maduro, arroz y ensalada. Sazón colombia…"
type textarea "x"
type textarea "Carne molida criolla, guisado de , plátano maduro, arroz y ensalada. Sazón colo…"
type textarea "x"
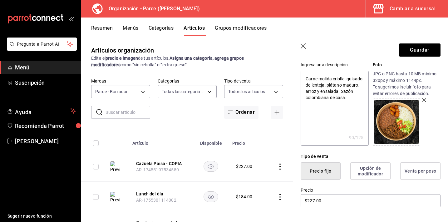
type textarea "Carne molida criolla, guisado de lentejas, plátano maduro, arroz y ensalada. Sa…"
type textarea "x"
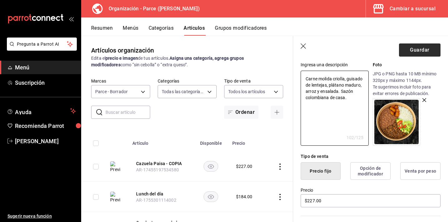
type textarea "Carne molida criolla, guisado de lentejas, plátano maduro, arroz y ensalada. Sa…"
click at [410, 46] on button "Guardar" at bounding box center [420, 49] width 42 height 13
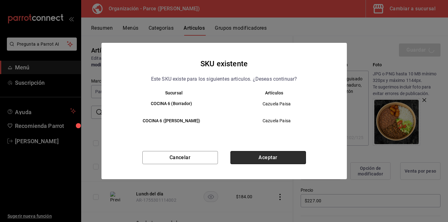
click at [256, 156] on button "Aceptar" at bounding box center [268, 157] width 76 height 13
type textarea "x"
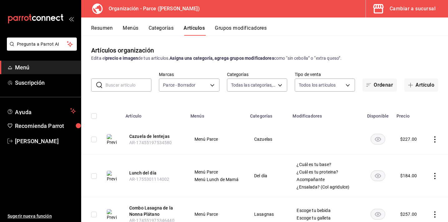
click at [432, 138] on icon "actions" at bounding box center [435, 139] width 6 height 6
click at [407, 168] on span "Duplicar" at bounding box center [411, 166] width 16 height 7
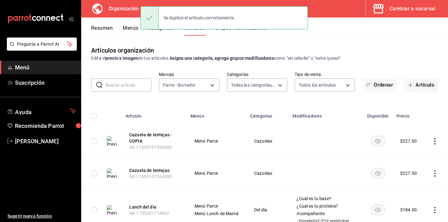
click at [432, 143] on icon "actions" at bounding box center [435, 141] width 6 height 6
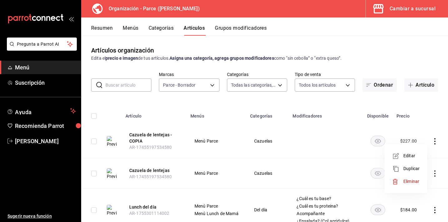
click at [412, 155] on span "Editar" at bounding box center [411, 155] width 16 height 7
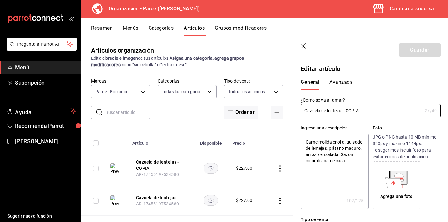
type textarea "x"
type input "$227.00"
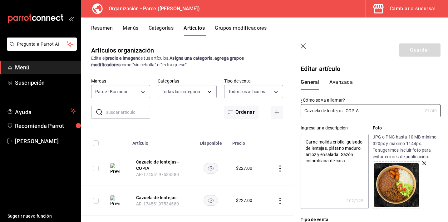
drag, startPoint x: 371, startPoint y: 109, endPoint x: 284, endPoint y: 102, distance: 87.7
click at [284, 102] on main "Artículos organización Edita el precio e imagen de tus artículos. Asigna una ca…" at bounding box center [264, 129] width 367 height 186
type input "g"
type textarea "x"
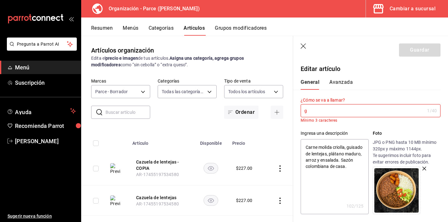
type textarea "x"
type input "G"
type textarea "x"
type input "Gui"
type textarea "x"
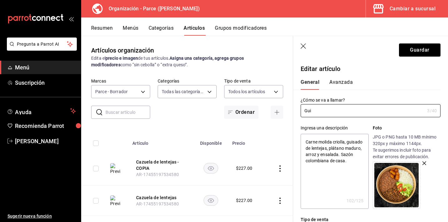
type input "Guis"
type textarea "x"
type input "Guisa"
type textarea "x"
type input "Guisad"
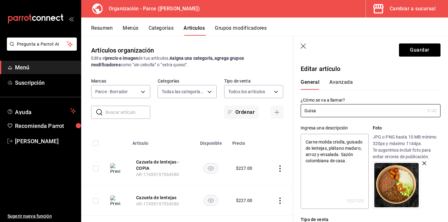
type textarea "x"
type input "Guisado"
type textarea "x"
type input "Guisado de"
type textarea "x"
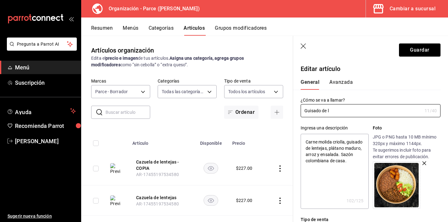
type input "Guisado de le"
type textarea "x"
type input "Guisado de len"
type textarea "x"
type input "Guisado de lente"
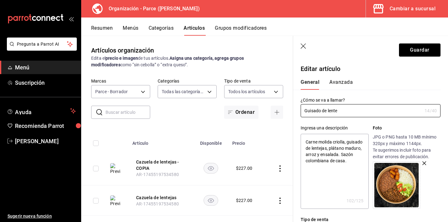
type textarea "x"
type input "Guisado de lentej"
type textarea "x"
type input "Guisado de lentejas"
type textarea "x"
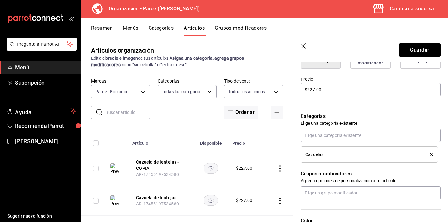
scroll to position [177, 0]
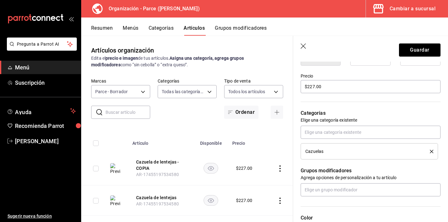
type input "Guisado de lentejas"
click at [430, 152] on icon "delete" at bounding box center [431, 151] width 3 height 3
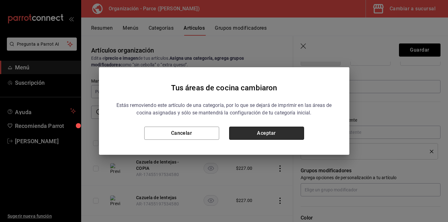
click at [293, 134] on button "Aceptar" at bounding box center [266, 132] width 75 height 13
type textarea "x"
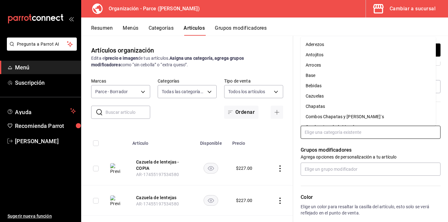
click at [336, 134] on input "text" at bounding box center [371, 131] width 140 height 13
type input "ñ"
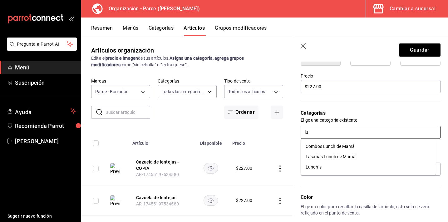
type input "lun"
click at [318, 168] on li "Lunch´s" at bounding box center [368, 167] width 135 height 10
type textarea "x"
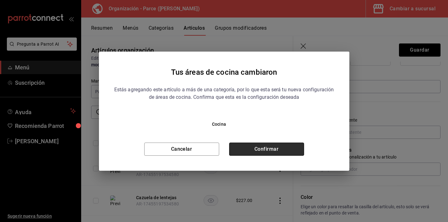
click at [268, 151] on button "Confirmar" at bounding box center [266, 148] width 75 height 13
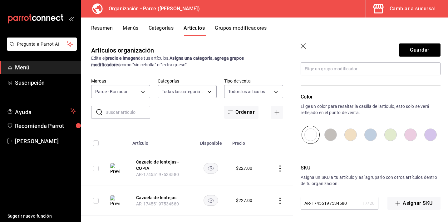
scroll to position [298, 0]
click at [346, 204] on input "AR-17455197534580" at bounding box center [330, 202] width 59 height 12
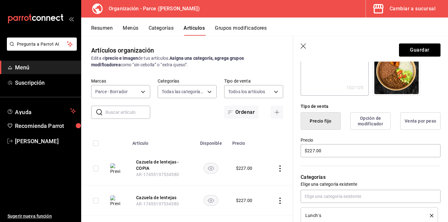
scroll to position [95, 0]
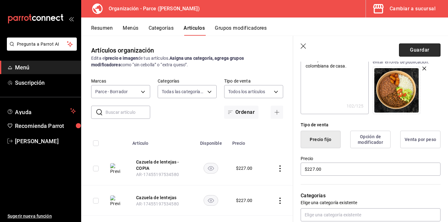
click at [413, 51] on button "Guardar" at bounding box center [420, 49] width 42 height 13
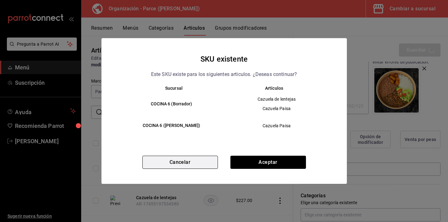
click at [175, 164] on button "Cancelar" at bounding box center [180, 161] width 76 height 13
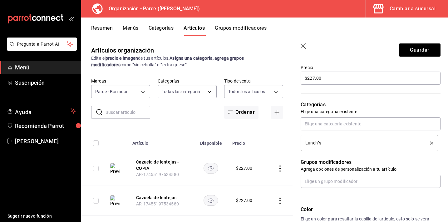
scroll to position [298, 0]
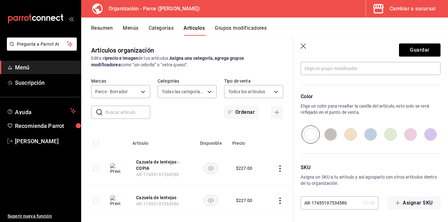
click at [346, 203] on input "AR-17455197534580" at bounding box center [330, 202] width 59 height 12
type textarea "x"
click at [421, 50] on button "Guardar" at bounding box center [420, 49] width 42 height 13
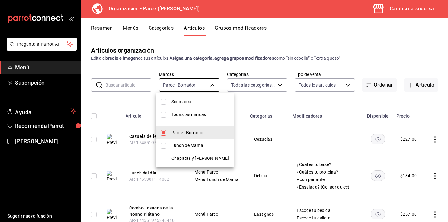
click at [191, 87] on body "Pregunta a Parrot AI Menú Suscripción Ayuda Recomienda Parrot [PERSON_NAME] Sug…" at bounding box center [224, 111] width 448 height 222
click at [163, 145] on input "checkbox" at bounding box center [164, 146] width 6 height 6
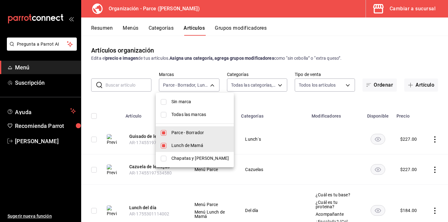
click at [129, 99] on div at bounding box center [224, 111] width 448 height 222
click at [203, 86] on body "Pregunta a Parrot AI Menú Suscripción Ayuda Recomienda Parrot [PERSON_NAME] Sug…" at bounding box center [224, 111] width 448 height 222
click at [125, 100] on div at bounding box center [224, 111] width 448 height 222
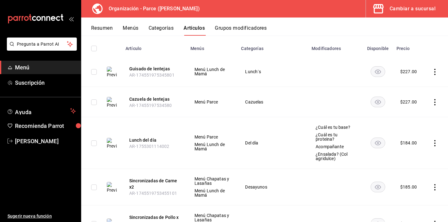
scroll to position [94, 0]
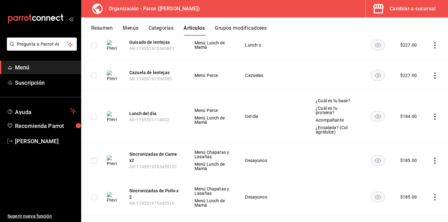
click at [434, 157] on icon "actions" at bounding box center [434, 160] width 1 height 6
click at [406, 180] on span "Duplicar" at bounding box center [411, 183] width 16 height 7
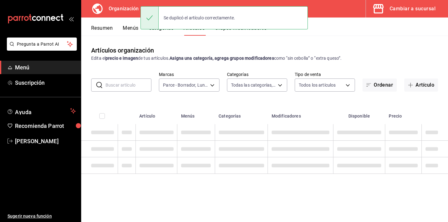
scroll to position [0, 0]
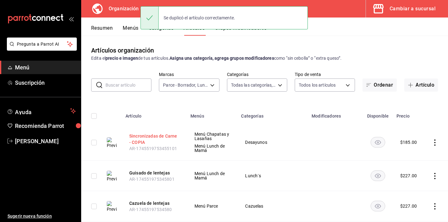
click at [155, 135] on button "Sincronizadas de Carne - COPIA" at bounding box center [154, 139] width 50 height 12
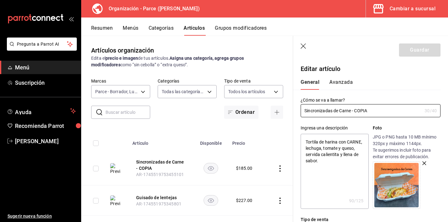
click at [422, 162] on icon "button" at bounding box center [424, 163] width 4 height 4
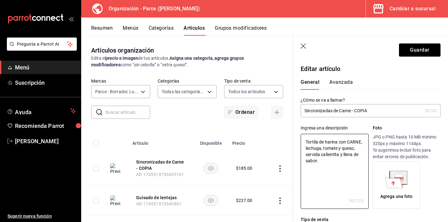
drag, startPoint x: 337, startPoint y: 165, endPoint x: 277, endPoint y: 121, distance: 74.1
click at [277, 121] on main "Artículos organización Edita el precio e imagen de tus artículos. Asigna una ca…" at bounding box center [264, 129] width 367 height 186
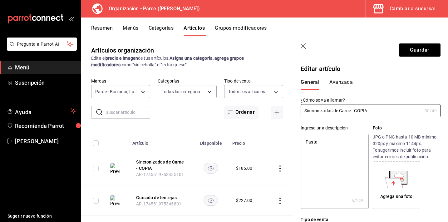
drag, startPoint x: 377, startPoint y: 106, endPoint x: 384, endPoint y: 119, distance: 14.4
click at [337, 147] on textarea "Pasta" at bounding box center [335, 171] width 68 height 75
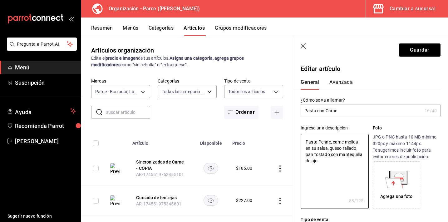
click at [394, 183] on icon at bounding box center [393, 182] width 17 height 11
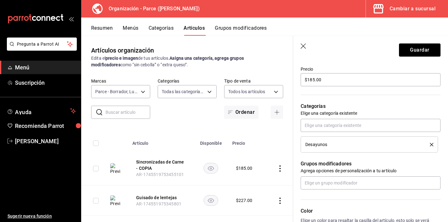
click at [429, 144] on li "Desayunos" at bounding box center [369, 144] width 137 height 16
click at [430, 144] on icon "delete" at bounding box center [431, 144] width 3 height 3
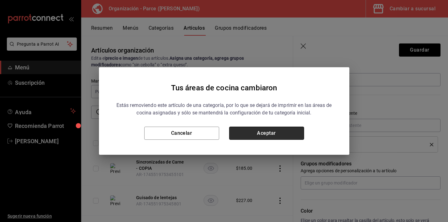
click at [282, 131] on button "Aceptar" at bounding box center [266, 132] width 75 height 13
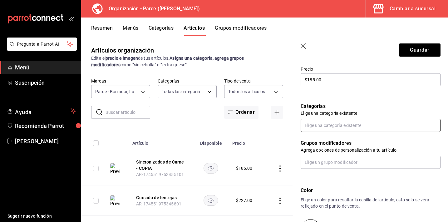
click at [340, 128] on input "text" at bounding box center [371, 125] width 140 height 13
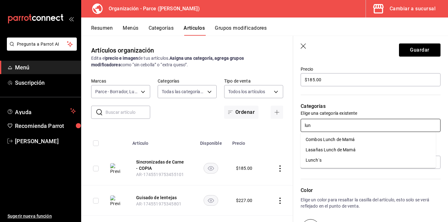
click at [336, 160] on li "Lunch´s" at bounding box center [368, 160] width 135 height 10
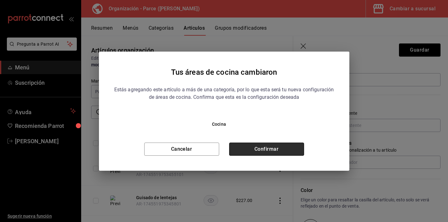
click at [277, 149] on button "Confirmar" at bounding box center [266, 148] width 75 height 13
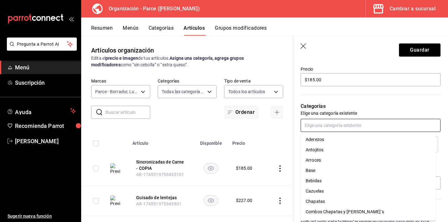
click at [345, 127] on input "text" at bounding box center [371, 125] width 140 height 13
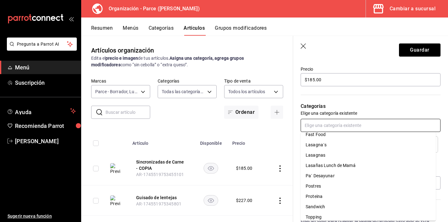
scroll to position [124, 0]
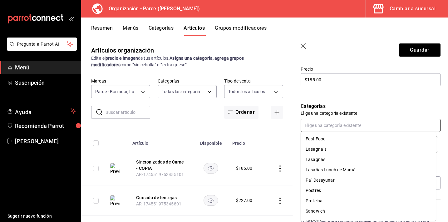
click at [326, 150] on li "Lasagna´s" at bounding box center [368, 149] width 135 height 10
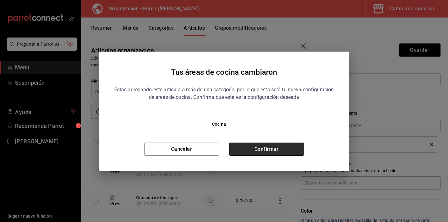
click at [293, 151] on button "Confirmar" at bounding box center [266, 148] width 75 height 13
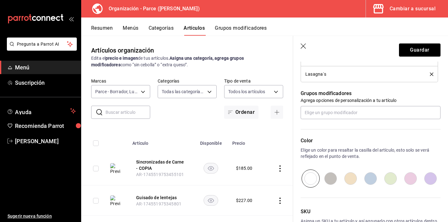
scroll to position [314, 0]
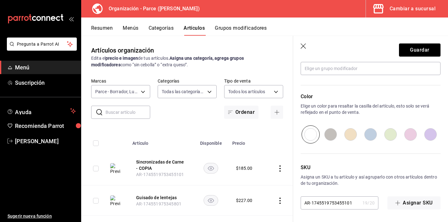
click at [349, 203] on input "AR-1745519753455101" at bounding box center [330, 202] width 59 height 12
click at [411, 52] on button "Guardar" at bounding box center [420, 49] width 42 height 13
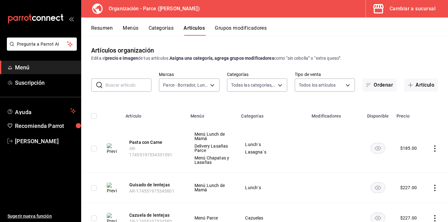
click at [432, 146] on icon "actions" at bounding box center [435, 148] width 6 height 6
click at [407, 178] on span "Duplicar" at bounding box center [411, 175] width 16 height 7
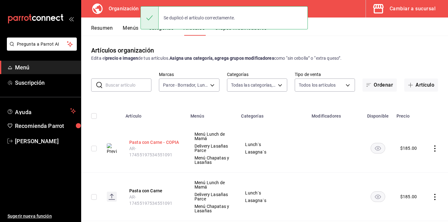
click at [156, 142] on button "Pasta con Carne - COPIA" at bounding box center [154, 142] width 50 height 6
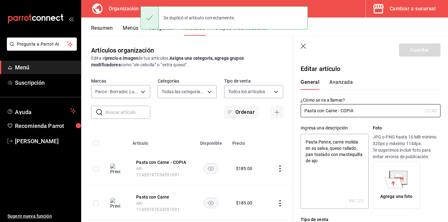
type textarea "x"
type input "$185.00"
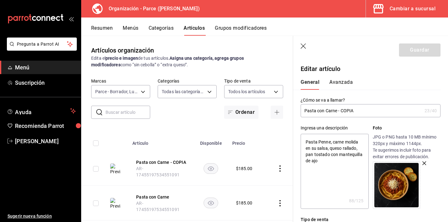
drag, startPoint x: 355, startPoint y: 111, endPoint x: 326, endPoint y: 109, distance: 29.4
click at [326, 109] on input "Pasta con Carne - COPIA" at bounding box center [361, 110] width 121 height 12
type input "Pasta con P"
type textarea "x"
type input "Pasta con Po"
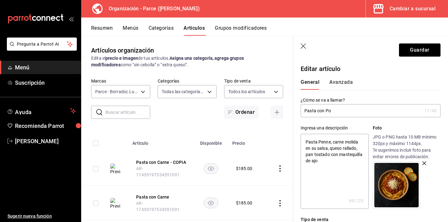
type textarea "x"
type input "Pasta con Pol"
type textarea "x"
type input "Pasta con Poll"
type textarea "x"
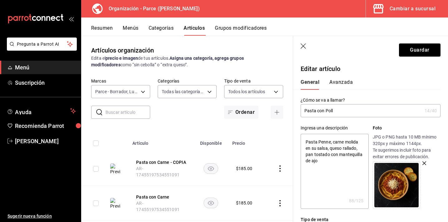
type input "Pasta con Pollo"
type textarea "x"
type input "Pasta con Pollo"
type textarea "x"
drag, startPoint x: 333, startPoint y: 142, endPoint x: 358, endPoint y: 142, distance: 24.7
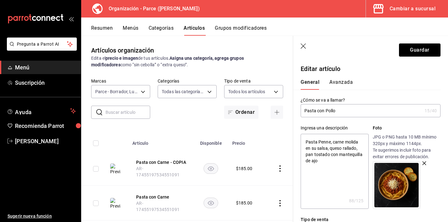
click at [358, 142] on textarea "Pasta Penne, carne molida en su salsa, queso rallado, pan tostado con mantequil…" at bounding box center [335, 171] width 68 height 75
type textarea "Pasta Penne, po en su salsa, queso rallado, pan tostado con mantequilla de ajo"
type textarea "x"
type textarea "Pasta Penne, pol en su salsa, queso rallado, pan tostado con mantequilla de ajo"
type textarea "x"
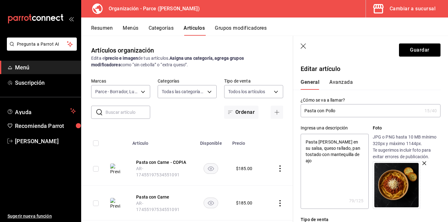
type textarea "Pasta Penne, poll en su salsa, queso rallado, pan tostado con mantequilla de ajo"
type textarea "x"
type textarea "Pasta Penne, pollo en su salsa, queso rallado, pan tostado con mantequilla de a…"
type textarea "x"
type textarea "Pasta Penne, pollo de en su salsa, queso rallado, pan tostado con mantequilla d…"
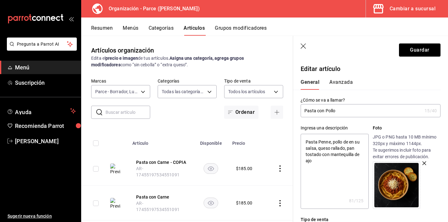
type textarea "x"
type textarea "Pasta Penne, pollo des en su salsa, queso rallado, pan tostado con mantequilla …"
type textarea "x"
type textarea "Pasta Penne, pollo deshebrado en su salsa, queso rallado, pan tostado con mante…"
type textarea "x"
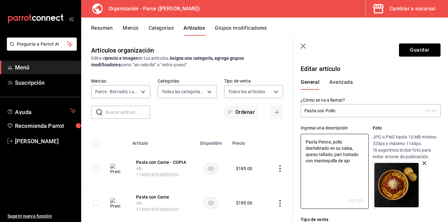
type textarea "Pasta Penne, pollo deshebrado en su salsa, queso rallado, pan tostado con mante…"
click at [422, 163] on icon "button" at bounding box center [424, 163] width 4 height 4
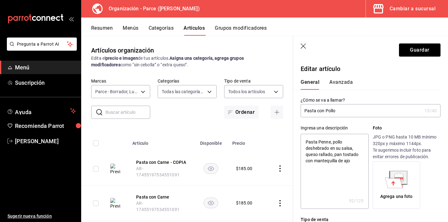
click at [402, 189] on div "Agrega una foto" at bounding box center [396, 185] width 44 height 44
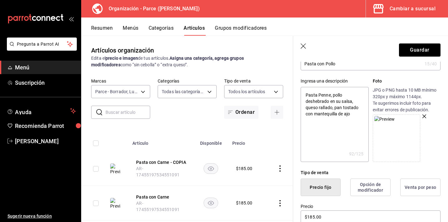
scroll to position [153, 0]
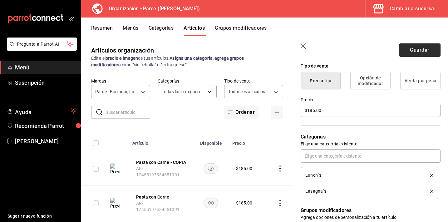
click at [412, 51] on button "Guardar" at bounding box center [420, 49] width 42 height 13
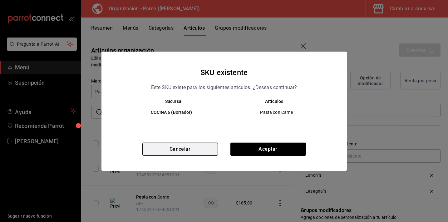
click at [194, 148] on button "Cancelar" at bounding box center [180, 148] width 76 height 13
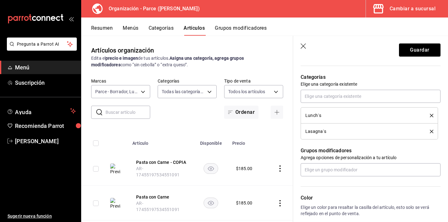
scroll to position [314, 0]
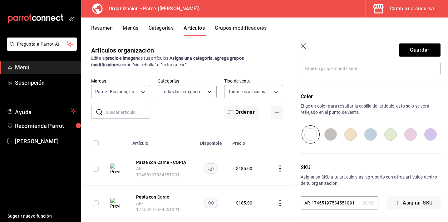
click at [330, 203] on input "AR-17455197534551091" at bounding box center [330, 202] width 59 height 12
click at [328, 204] on input "AR-17455197534551091" at bounding box center [330, 202] width 59 height 12
click at [324, 203] on input "AR-17455197534551091" at bounding box center [330, 202] width 59 height 12
type textarea "x"
type input "AR-17455997534551091"
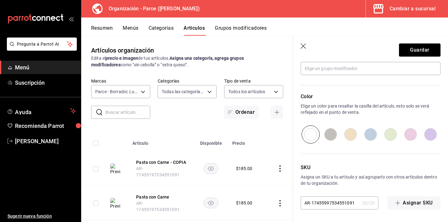
type textarea "x"
type input "AR-17455997534551091"
drag, startPoint x: 421, startPoint y: 47, endPoint x: 410, endPoint y: 59, distance: 16.6
click at [421, 47] on button "Guardar" at bounding box center [420, 49] width 42 height 13
type textarea "x"
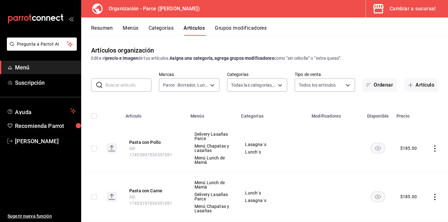
click at [128, 29] on button "Menús" at bounding box center [131, 30] width 16 height 11
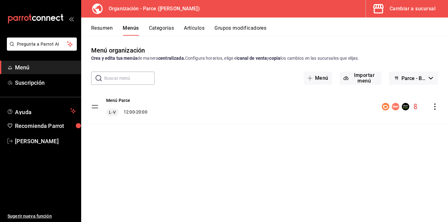
click at [433, 105] on icon "actions" at bounding box center [435, 106] width 6 height 6
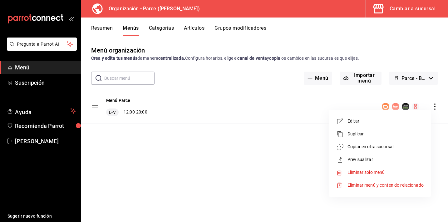
click at [368, 145] on span "Copiar en otra sucursal" at bounding box center [385, 146] width 76 height 7
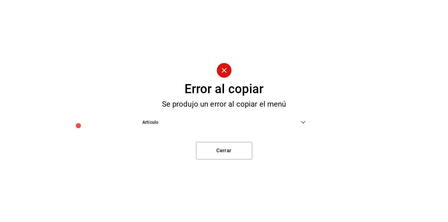
click at [257, 125] on span "Artículo" at bounding box center [221, 122] width 158 height 7
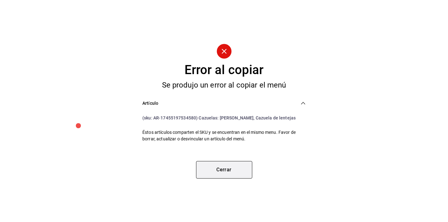
click at [201, 174] on button "Cerrar" at bounding box center [224, 169] width 56 height 17
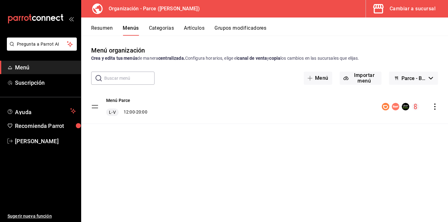
click at [195, 29] on button "Artículos" at bounding box center [194, 30] width 21 height 11
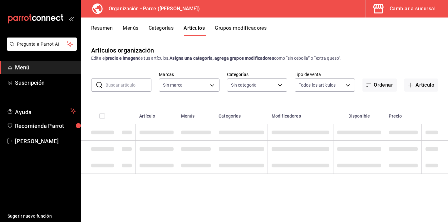
click at [123, 83] on input "text" at bounding box center [129, 85] width 46 height 12
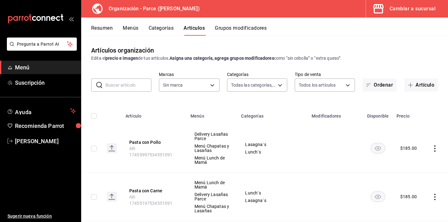
type input "f7ed7189-5a40-43ee-a457-f92610366da6,2285e016-917c-4b8c-9c89-1b3ddc3e069e,b75c8…"
type input "l"
type input "0a3127fc-1276-4737-ab8d-e4e994693669,1a53e0b4-2e39-46a9-84cf-7f6a69f9f111,3aa0a…"
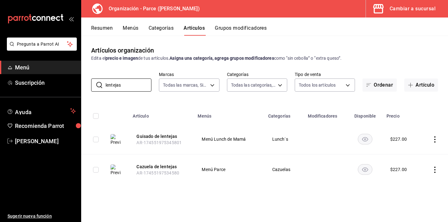
type input "lentejas"
click at [434, 169] on icon "actions" at bounding box center [435, 169] width 6 height 6
click at [400, 180] on icon at bounding box center [401, 180] width 6 height 6
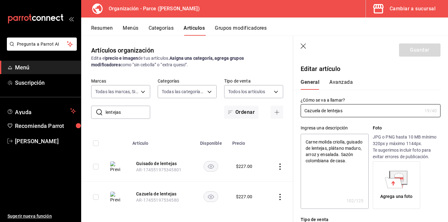
type textarea "x"
type input "$227.00"
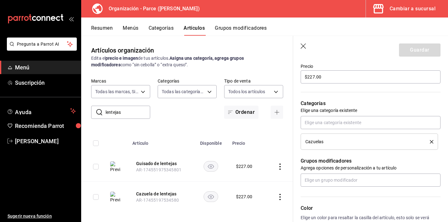
scroll to position [298, 0]
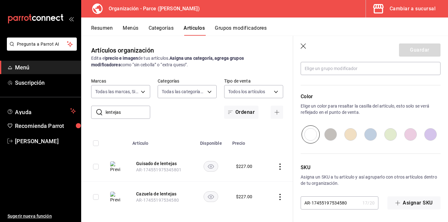
click at [338, 202] on input "AR-17455197534580" at bounding box center [330, 202] width 59 height 12
type input "AR-174551975347580"
type textarea "x"
type input "AR-174551975347580"
click at [409, 55] on button "Guardar" at bounding box center [420, 49] width 42 height 13
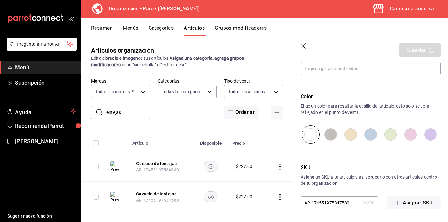
type textarea "x"
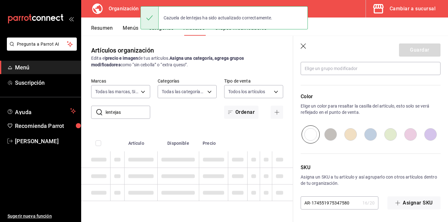
type textarea "x"
type input "AR-1758314213978"
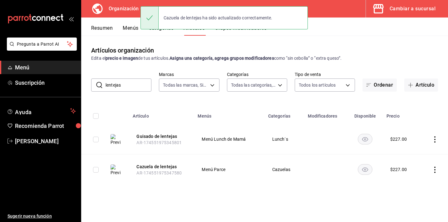
click at [133, 29] on button "Menús" at bounding box center [131, 30] width 16 height 11
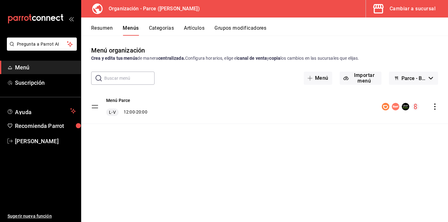
click at [434, 106] on icon "actions" at bounding box center [434, 106] width 1 height 6
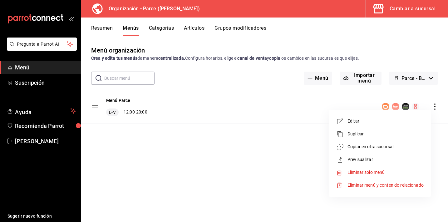
click at [359, 148] on span "Copiar en otra sucursal" at bounding box center [385, 146] width 76 height 7
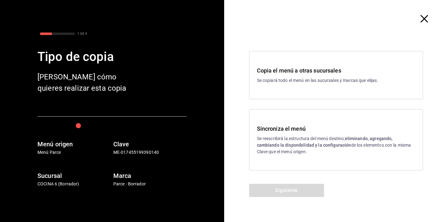
click at [317, 143] on strong "eliminando, agregando, cambiando la disponibilidad y la configuración" at bounding box center [325, 142] width 136 height 12
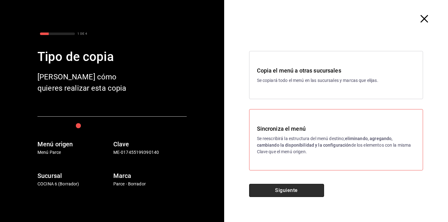
click at [295, 191] on button "Siguiente" at bounding box center [286, 190] width 75 height 13
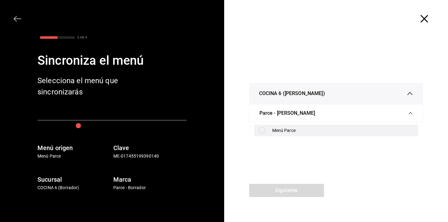
click at [292, 129] on div "Menú Parce" at bounding box center [342, 130] width 141 height 7
checkbox input "true"
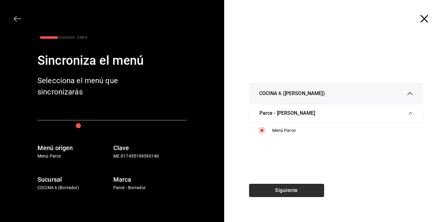
click at [292, 186] on button "Siguiente" at bounding box center [286, 190] width 75 height 13
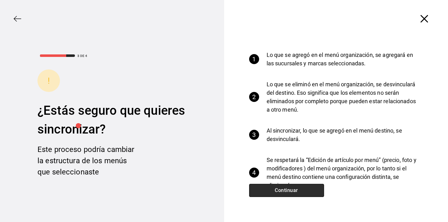
click at [293, 187] on button "Continuar" at bounding box center [286, 190] width 75 height 13
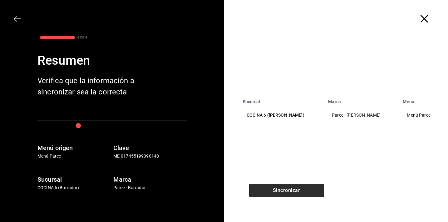
click at [293, 189] on button "Sincronizar" at bounding box center [286, 190] width 75 height 13
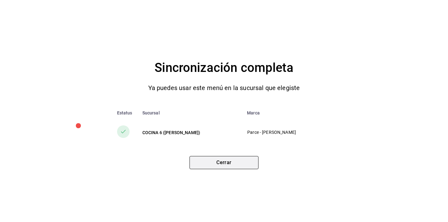
click at [238, 165] on button "Cerrar" at bounding box center [223, 162] width 69 height 13
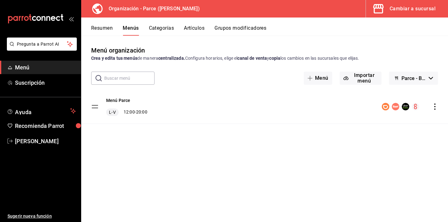
click at [430, 78] on icon "button" at bounding box center [431, 78] width 4 height 2
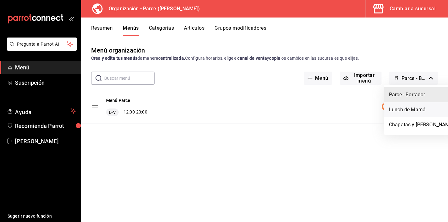
click at [413, 104] on li "Lunch de Mamá" at bounding box center [421, 109] width 75 height 15
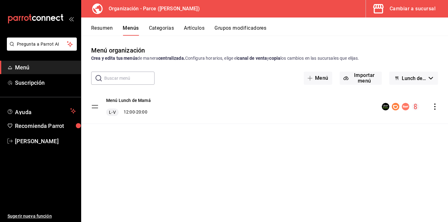
click at [436, 108] on icon "actions" at bounding box center [435, 106] width 6 height 6
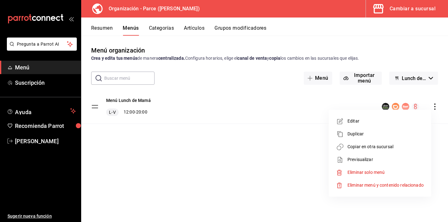
click at [364, 146] on span "Copiar en otra sucursal" at bounding box center [385, 146] width 76 height 7
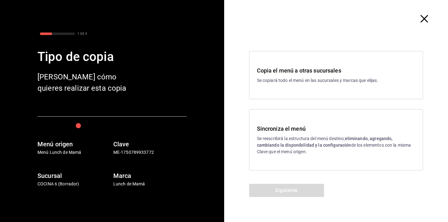
click at [274, 130] on h3 "Sincroniza el menú" at bounding box center [336, 128] width 159 height 8
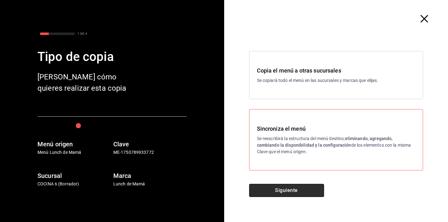
click at [279, 188] on button "Siguiente" at bounding box center [286, 190] width 75 height 13
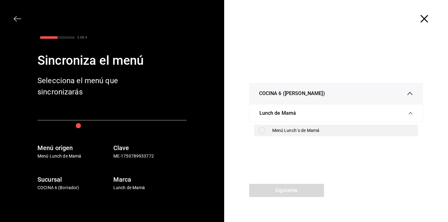
click at [281, 130] on div "Menú Lunch´s de Mamá" at bounding box center [342, 130] width 141 height 7
checkbox input "true"
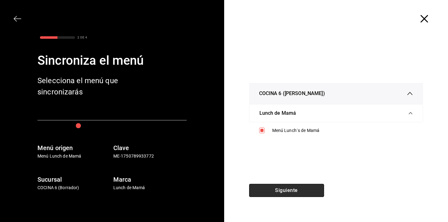
click at [286, 188] on button "Siguiente" at bounding box center [286, 190] width 75 height 13
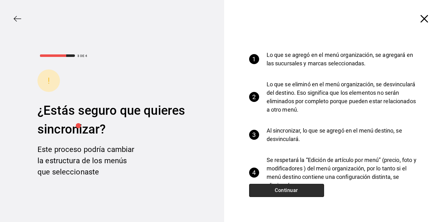
click at [299, 189] on button "Continuar" at bounding box center [286, 190] width 75 height 13
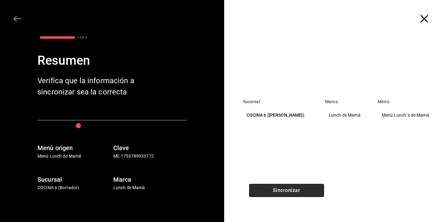
click at [284, 190] on button "Sincronizar" at bounding box center [286, 190] width 75 height 13
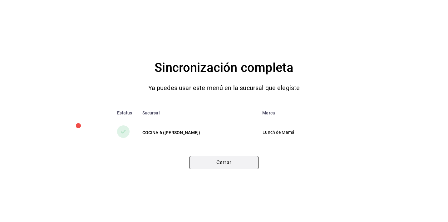
click at [225, 160] on button "Cerrar" at bounding box center [223, 162] width 69 height 13
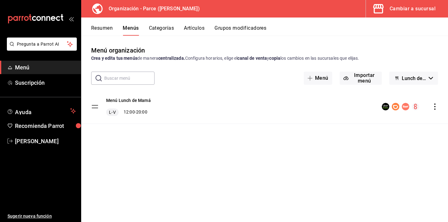
click at [429, 79] on icon "button" at bounding box center [431, 78] width 4 height 2
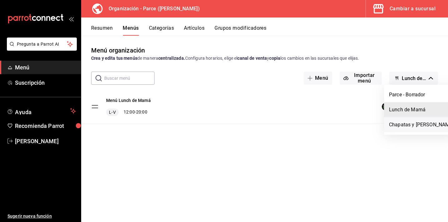
click at [415, 124] on li "Chapatas y [PERSON_NAME]" at bounding box center [421, 124] width 75 height 15
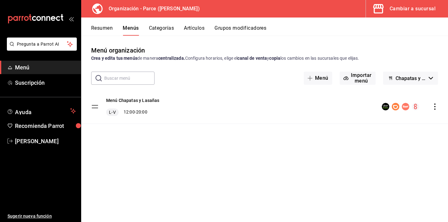
click at [437, 105] on icon "actions" at bounding box center [435, 106] width 6 height 6
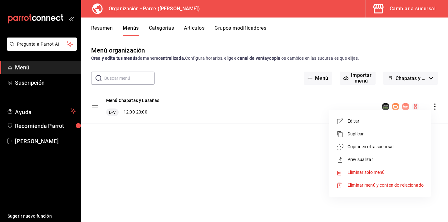
click at [361, 145] on span "Copiar en otra sucursal" at bounding box center [385, 146] width 76 height 7
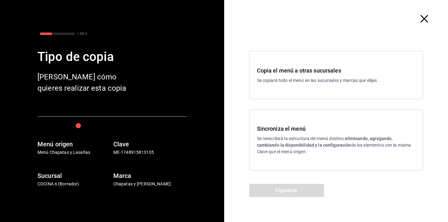
drag, startPoint x: 291, startPoint y: 147, endPoint x: 289, endPoint y: 151, distance: 4.1
click at [291, 148] on p "Se reescribirá la estructura del menú destino; eliminando, agregando, cambiando…" at bounding box center [336, 145] width 159 height 20
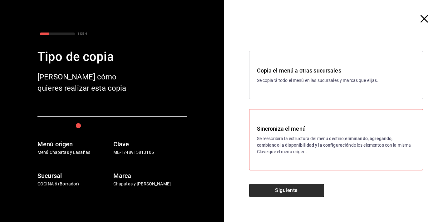
click at [281, 189] on button "Siguiente" at bounding box center [286, 190] width 75 height 13
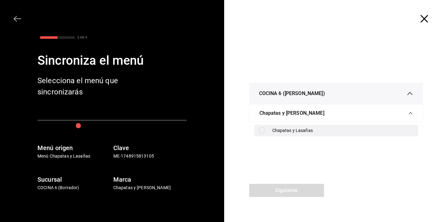
click at [281, 132] on div "Chapatas y Lasañas" at bounding box center [342, 130] width 141 height 7
checkbox input "true"
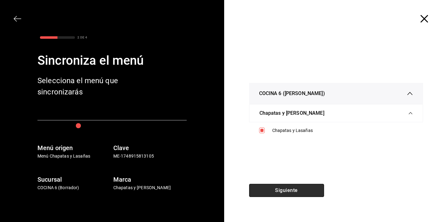
click at [287, 189] on button "Siguiente" at bounding box center [286, 190] width 75 height 13
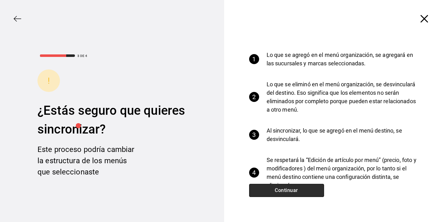
click at [300, 193] on button "Continuar" at bounding box center [286, 190] width 75 height 13
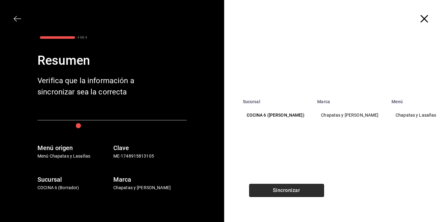
click at [302, 193] on button "Sincronizar" at bounding box center [286, 190] width 75 height 13
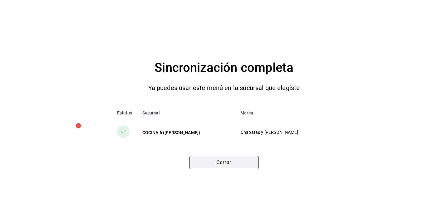
click at [232, 164] on button "Cerrar" at bounding box center [223, 162] width 69 height 13
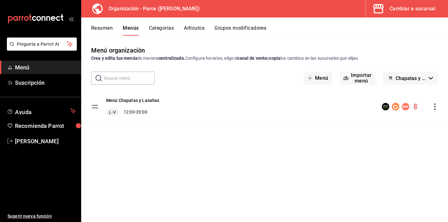
click at [418, 9] on div "Cambiar a sucursal" at bounding box center [413, 8] width 46 height 9
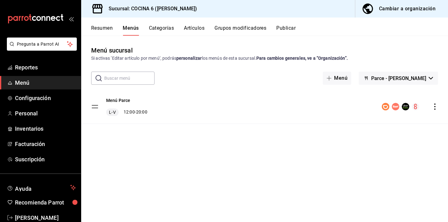
click at [202, 27] on button "Artículos" at bounding box center [194, 30] width 21 height 11
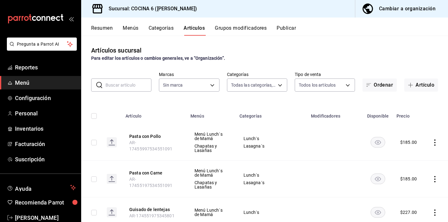
type input "a5ae18a4-c72a-45e7-8016-884b8a2cfc1a,bb23d86e-1caf-4593-8136-593bd50a9da6,0feae…"
type input "8f05bb87-825a-45c0-8000-d6bbde2d6b99,ca78d593-f15a-40d6-b9b1-a8305c6cf216,85988…"
click at [288, 27] on button "Publicar" at bounding box center [286, 30] width 19 height 11
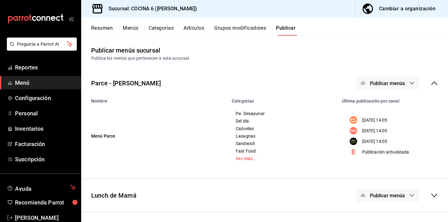
click at [391, 81] on span "Publicar menús" at bounding box center [387, 83] width 35 height 6
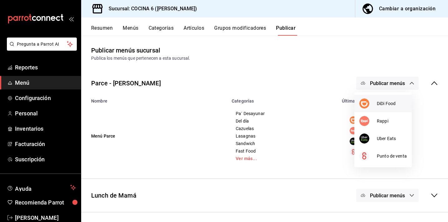
click at [367, 101] on img at bounding box center [364, 103] width 10 height 10
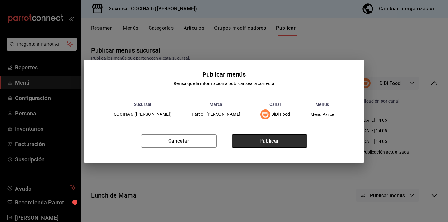
click at [278, 141] on button "Publicar" at bounding box center [270, 140] width 76 height 13
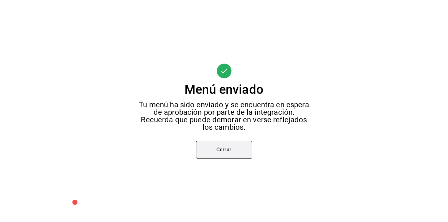
click at [245, 145] on button "Cerrar" at bounding box center [224, 149] width 56 height 17
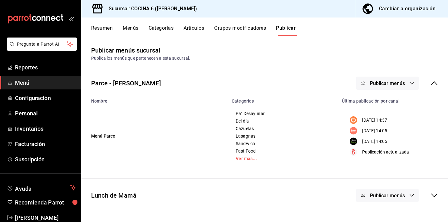
click at [372, 79] on button "Publicar menús" at bounding box center [387, 82] width 62 height 13
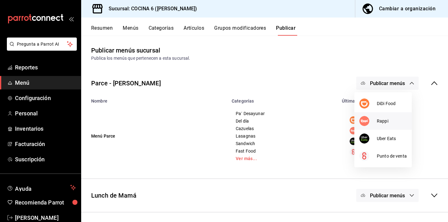
click at [365, 120] on img at bounding box center [364, 121] width 10 height 10
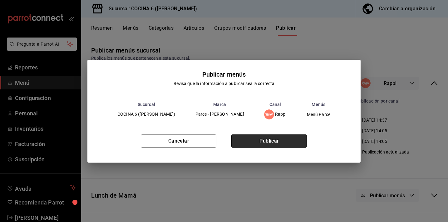
click at [279, 137] on button "Publicar" at bounding box center [269, 140] width 76 height 13
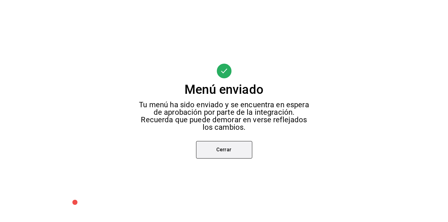
click at [241, 148] on button "Cerrar" at bounding box center [224, 149] width 56 height 17
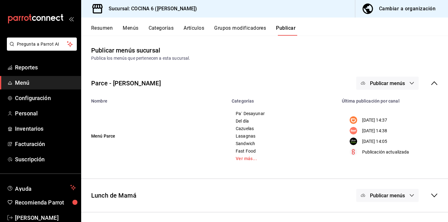
click at [379, 79] on button "Publicar menús" at bounding box center [387, 82] width 62 height 13
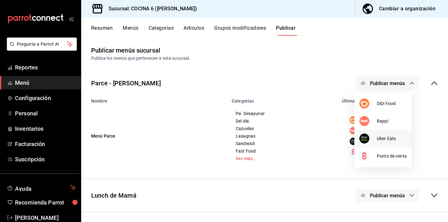
click at [368, 136] on img at bounding box center [364, 138] width 10 height 10
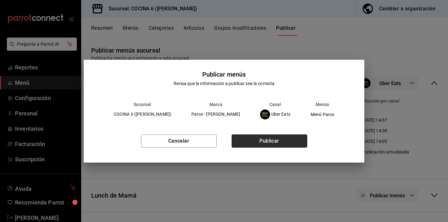
click at [286, 139] on button "Publicar" at bounding box center [270, 140] width 76 height 13
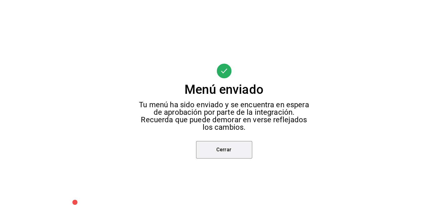
click at [230, 147] on button "Cerrar" at bounding box center [224, 149] width 56 height 17
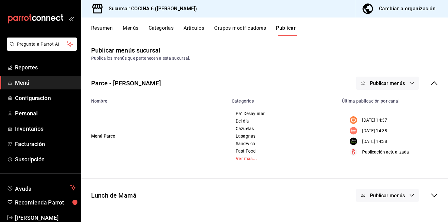
click at [431, 84] on icon at bounding box center [434, 83] width 6 height 4
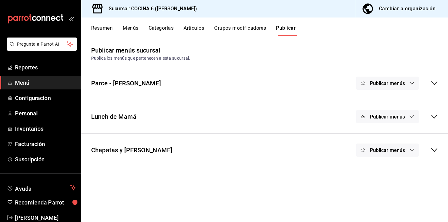
click at [408, 117] on button "Publicar menús" at bounding box center [387, 116] width 62 height 13
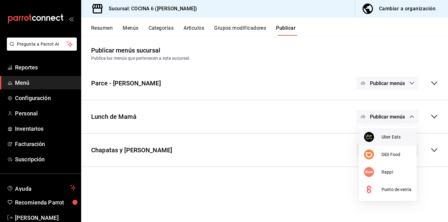
click at [385, 133] on li "Uber Eats" at bounding box center [387, 136] width 57 height 17
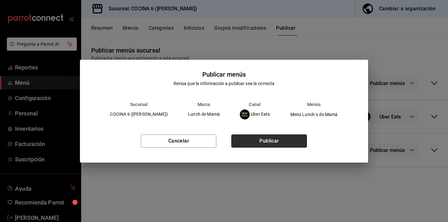
click at [295, 139] on button "Publicar" at bounding box center [269, 140] width 76 height 13
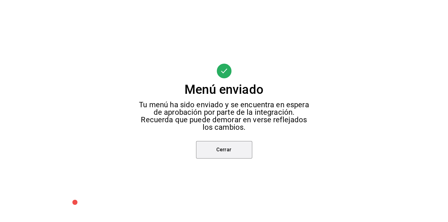
click at [243, 147] on button "Cerrar" at bounding box center [224, 149] width 56 height 17
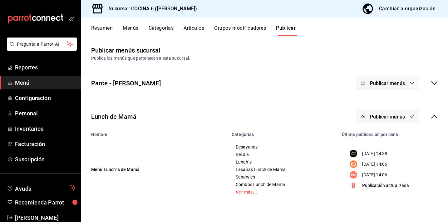
click at [377, 118] on span "Publicar menús" at bounding box center [387, 117] width 35 height 6
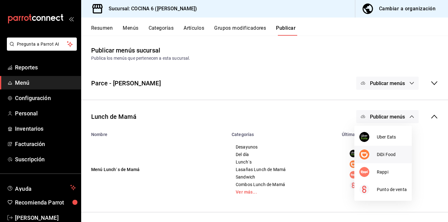
click at [361, 153] on img at bounding box center [364, 154] width 10 height 10
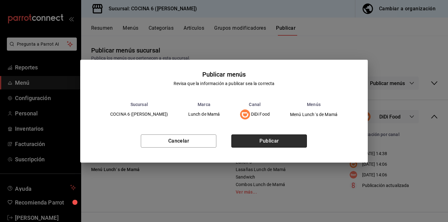
click at [277, 140] on button "Publicar" at bounding box center [269, 140] width 76 height 13
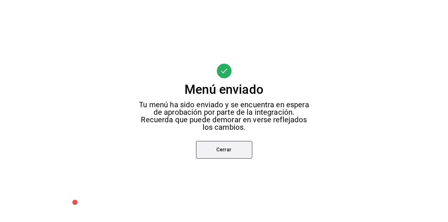
click at [234, 150] on button "Cerrar" at bounding box center [224, 149] width 56 height 17
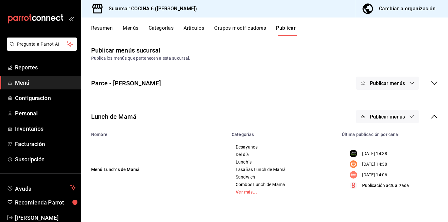
click at [381, 113] on button "Publicar menús" at bounding box center [387, 116] width 62 height 13
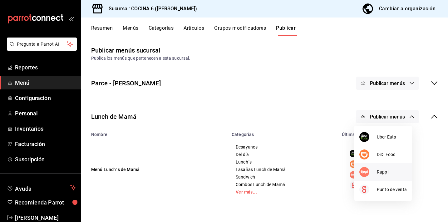
click at [369, 169] on img at bounding box center [364, 172] width 10 height 10
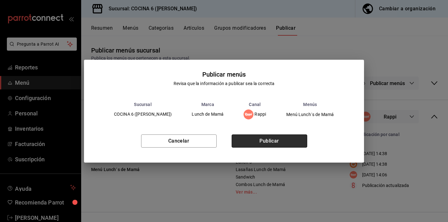
click at [289, 146] on button "Publicar" at bounding box center [270, 140] width 76 height 13
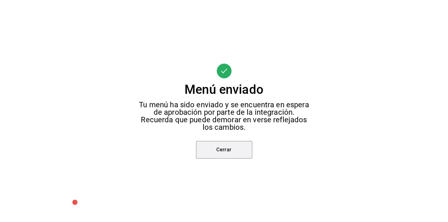
drag, startPoint x: 228, startPoint y: 148, endPoint x: 286, endPoint y: 155, distance: 58.5
click at [228, 149] on button "Cerrar" at bounding box center [224, 149] width 56 height 17
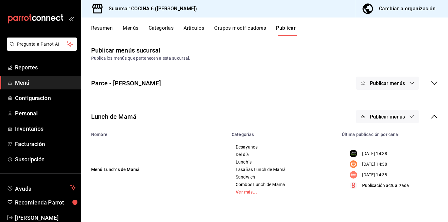
click at [425, 114] on div "Publicar menús" at bounding box center [397, 116] width 82 height 13
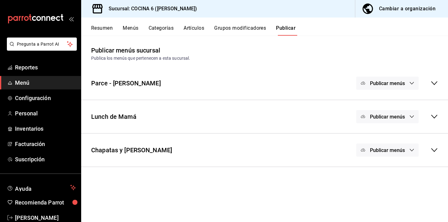
click at [397, 154] on button "Publicar menús" at bounding box center [387, 149] width 62 height 13
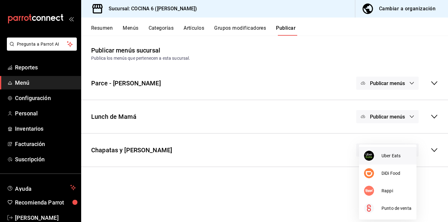
click at [382, 154] on span "Uber Eats" at bounding box center [396, 155] width 30 height 7
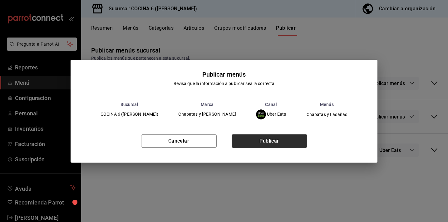
click at [278, 144] on button "Publicar" at bounding box center [270, 140] width 76 height 13
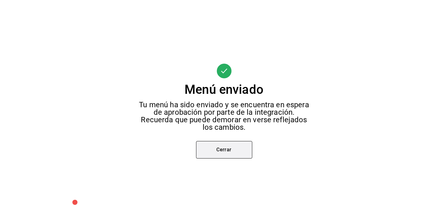
scroll to position [24, 0]
click at [217, 142] on button "Cerrar" at bounding box center [224, 149] width 56 height 17
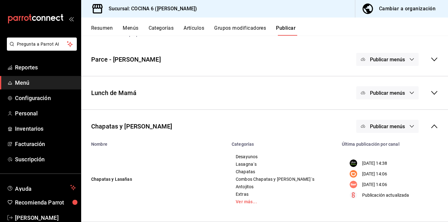
click at [380, 126] on span "Publicar menús" at bounding box center [387, 126] width 35 height 6
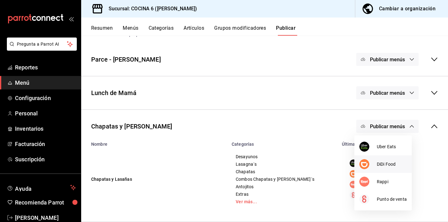
click at [372, 164] on div at bounding box center [367, 164] width 17 height 10
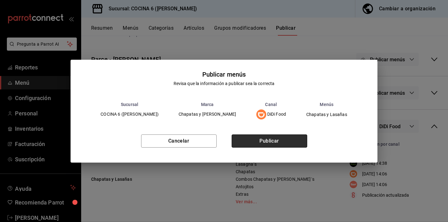
click at [254, 136] on button "Publicar" at bounding box center [270, 140] width 76 height 13
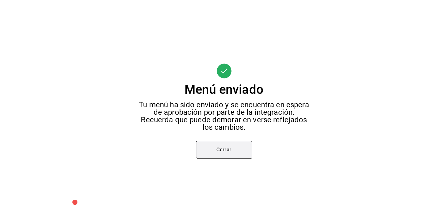
click at [220, 153] on button "Cerrar" at bounding box center [224, 149] width 56 height 17
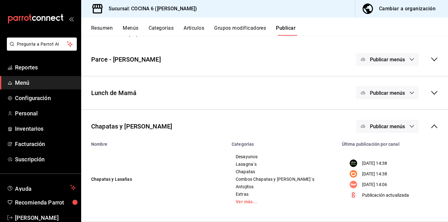
click at [370, 127] on span "Publicar menús" at bounding box center [387, 126] width 35 height 6
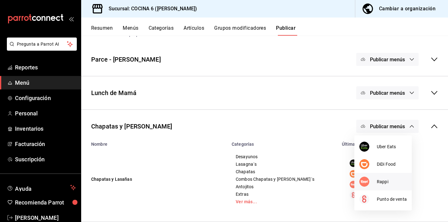
click at [366, 176] on li "Rappi" at bounding box center [382, 181] width 57 height 17
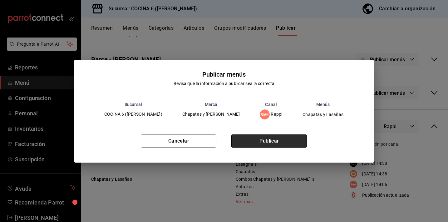
click at [270, 141] on button "Publicar" at bounding box center [269, 140] width 76 height 13
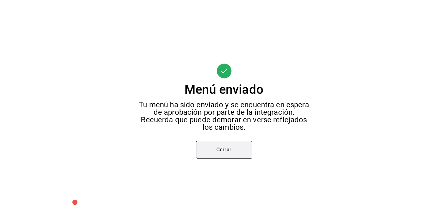
click at [243, 146] on button "Cerrar" at bounding box center [224, 149] width 56 height 17
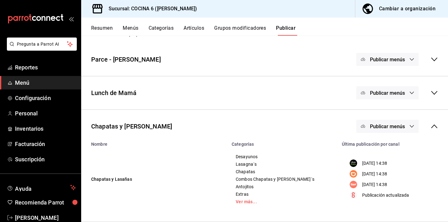
click at [430, 125] on icon at bounding box center [433, 125] width 7 height 7
